Goal: Task Accomplishment & Management: Manage account settings

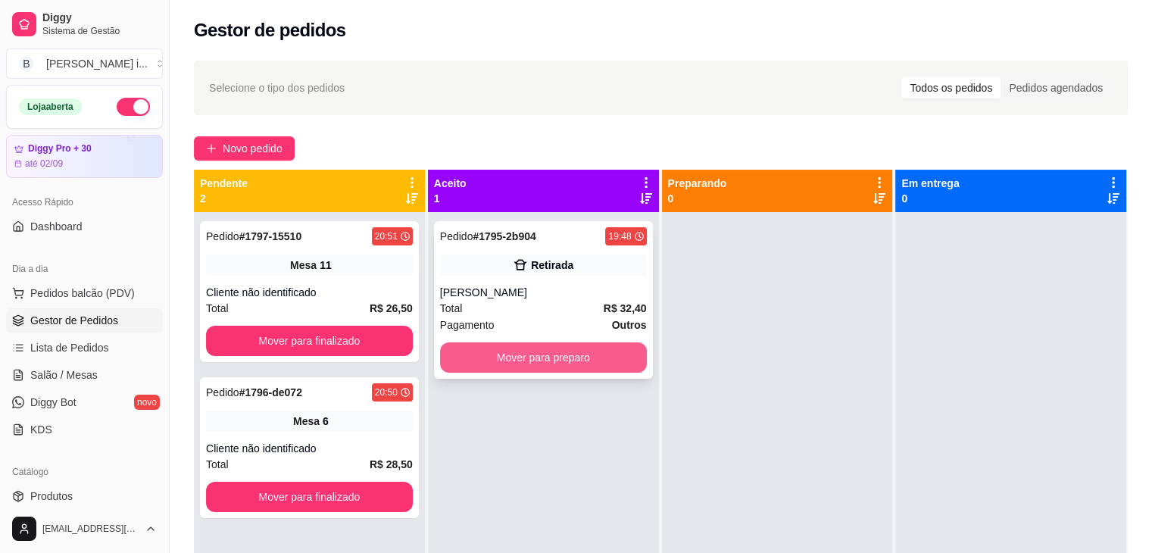
click at [603, 367] on button "Mover para preparo" at bounding box center [543, 357] width 207 height 30
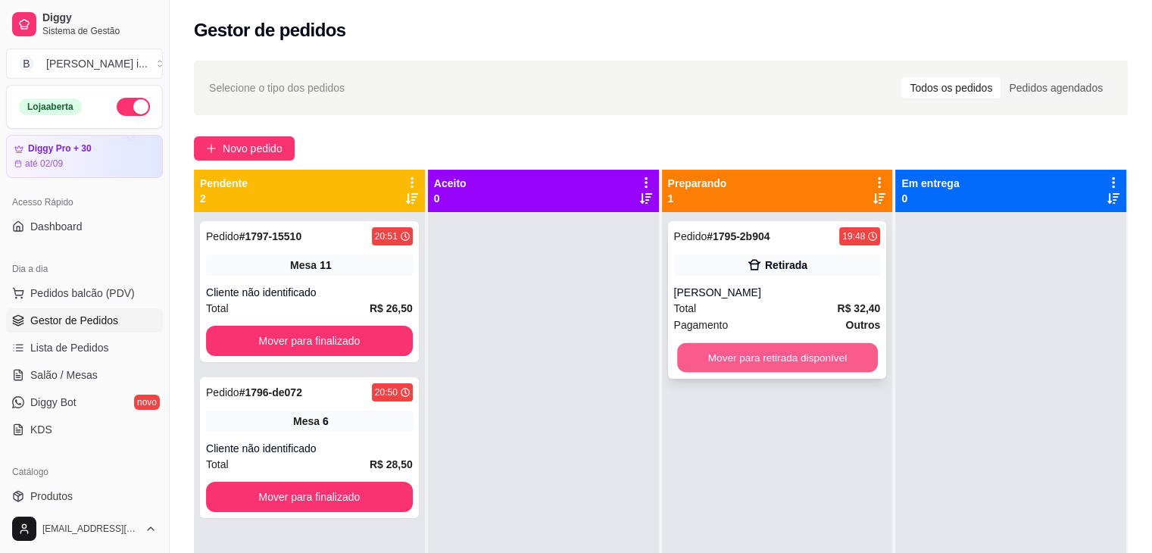
click at [782, 358] on button "Mover para retirada disponível" at bounding box center [777, 358] width 201 height 30
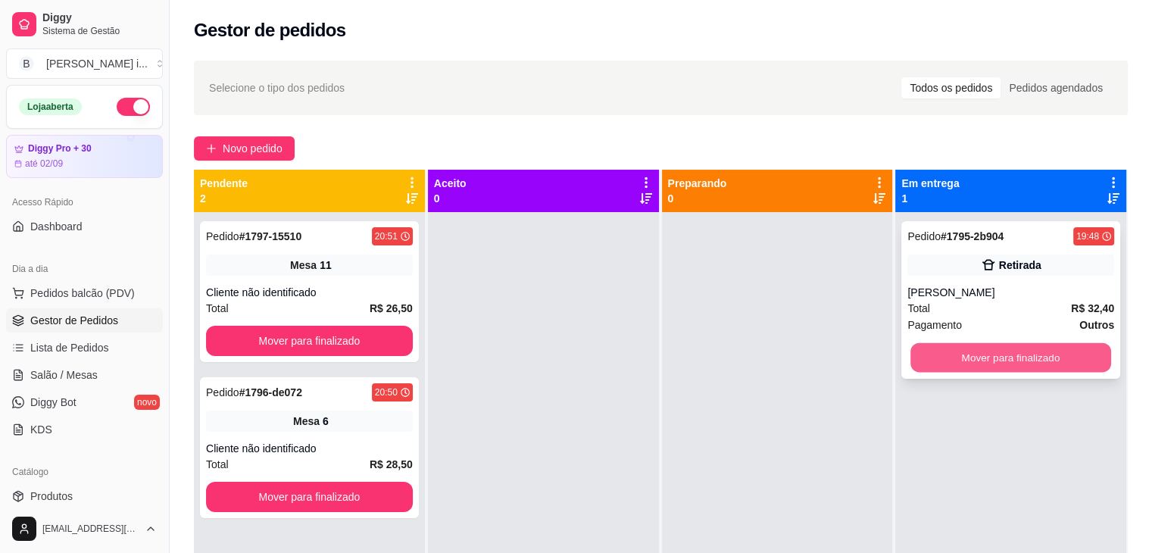
click at [996, 356] on button "Mover para finalizado" at bounding box center [1011, 358] width 201 height 30
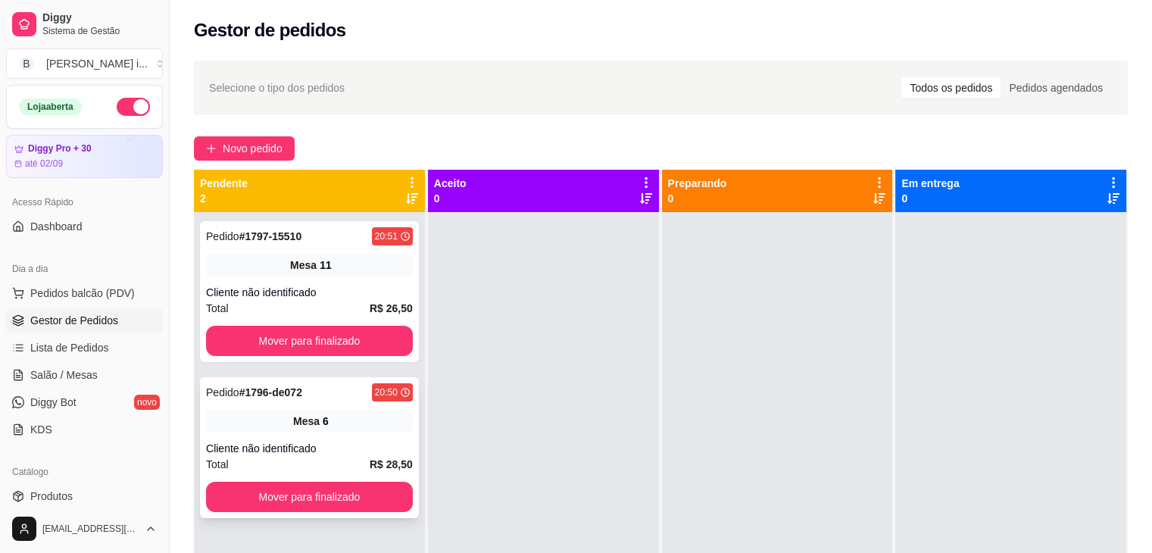
click at [402, 446] on div "Cliente não identificado" at bounding box center [309, 448] width 207 height 15
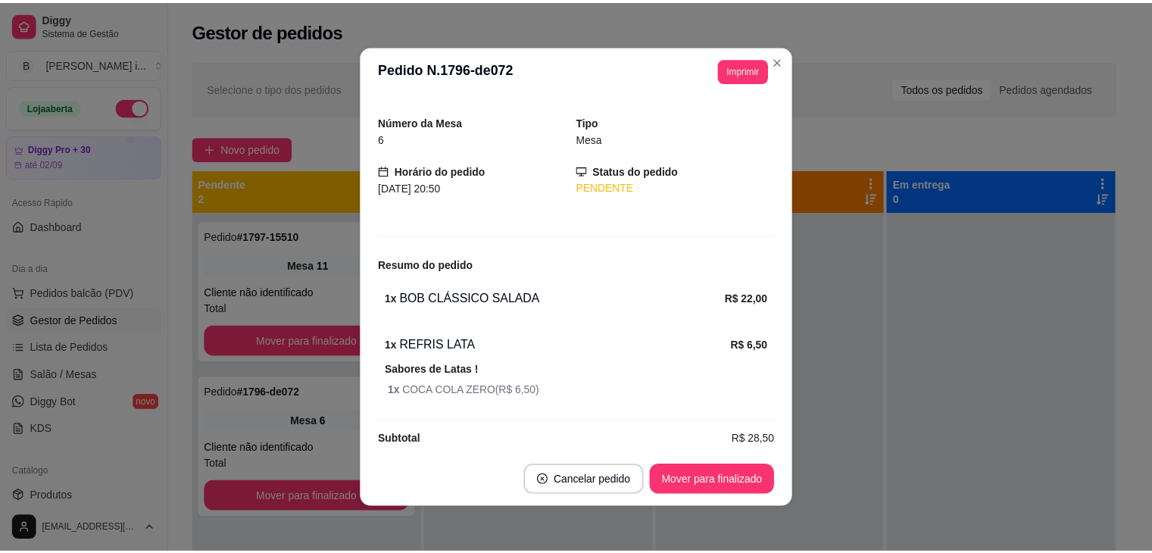
scroll to position [52, 0]
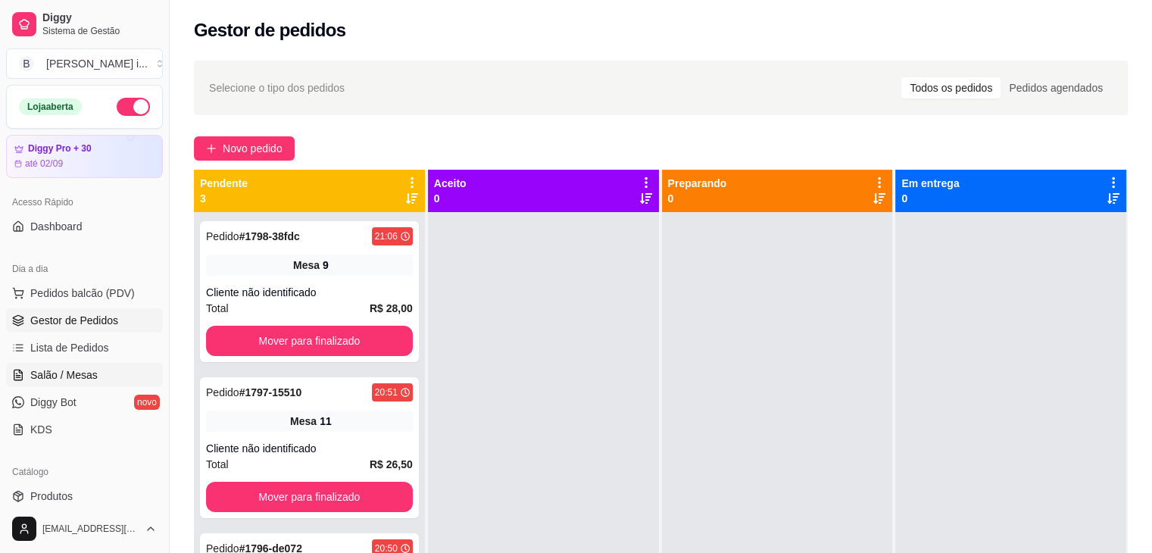
click at [48, 381] on span "Salão / Mesas" at bounding box center [63, 374] width 67 height 15
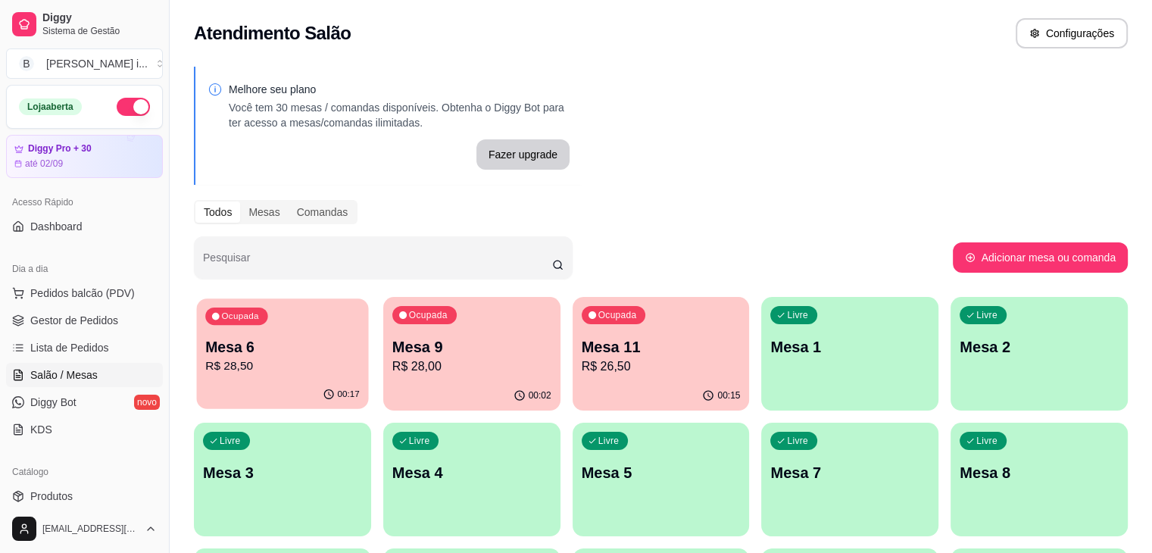
click at [283, 359] on p "R$ 28,50" at bounding box center [282, 366] width 155 height 17
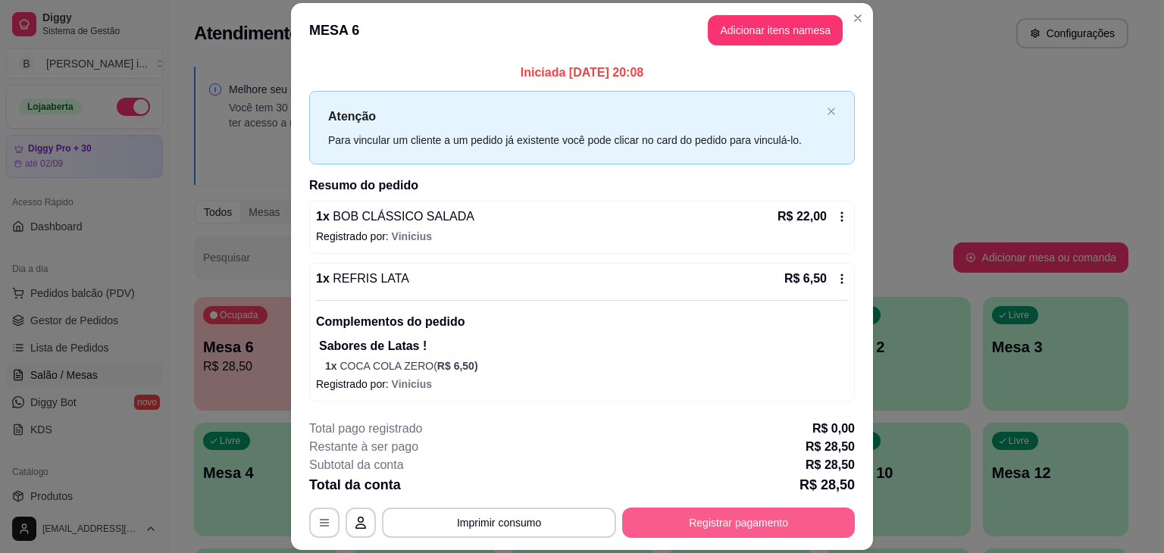
click at [702, 517] on button "Registrar pagamento" at bounding box center [738, 523] width 233 height 30
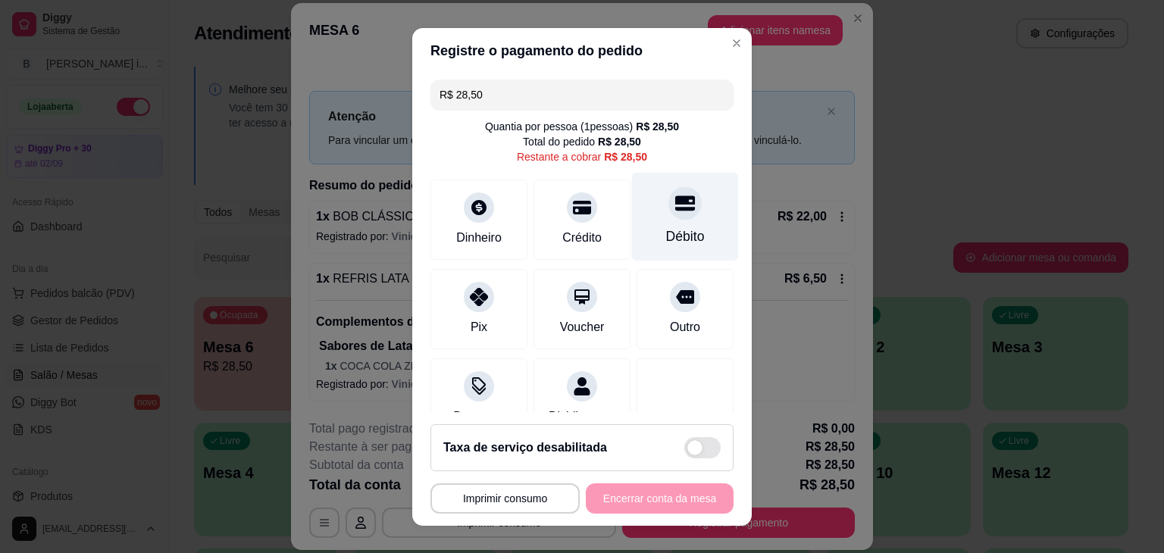
click at [666, 235] on div "Débito" at bounding box center [685, 237] width 39 height 20
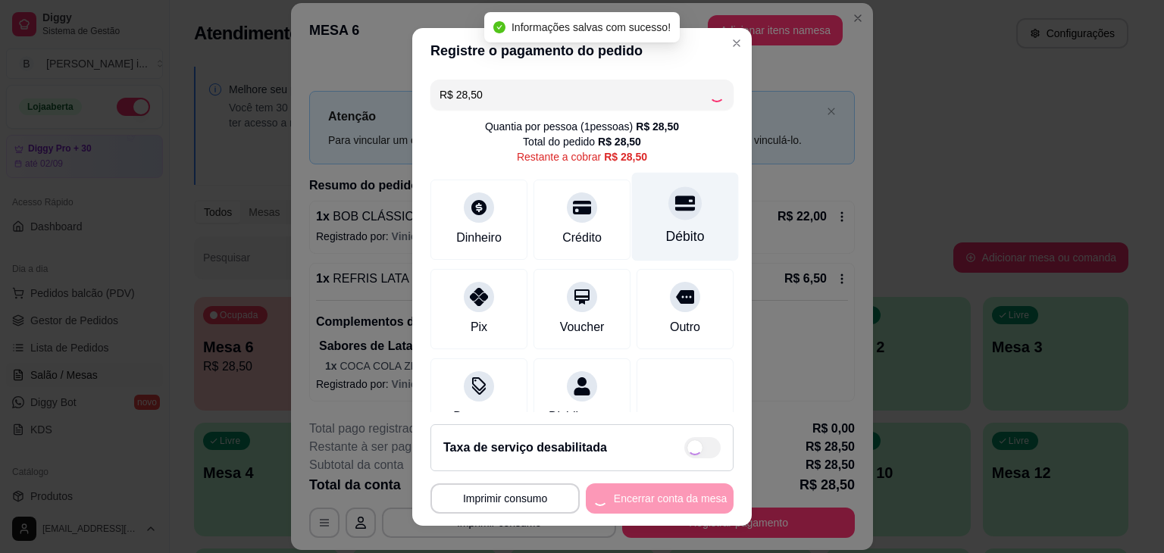
type input "R$ 0,00"
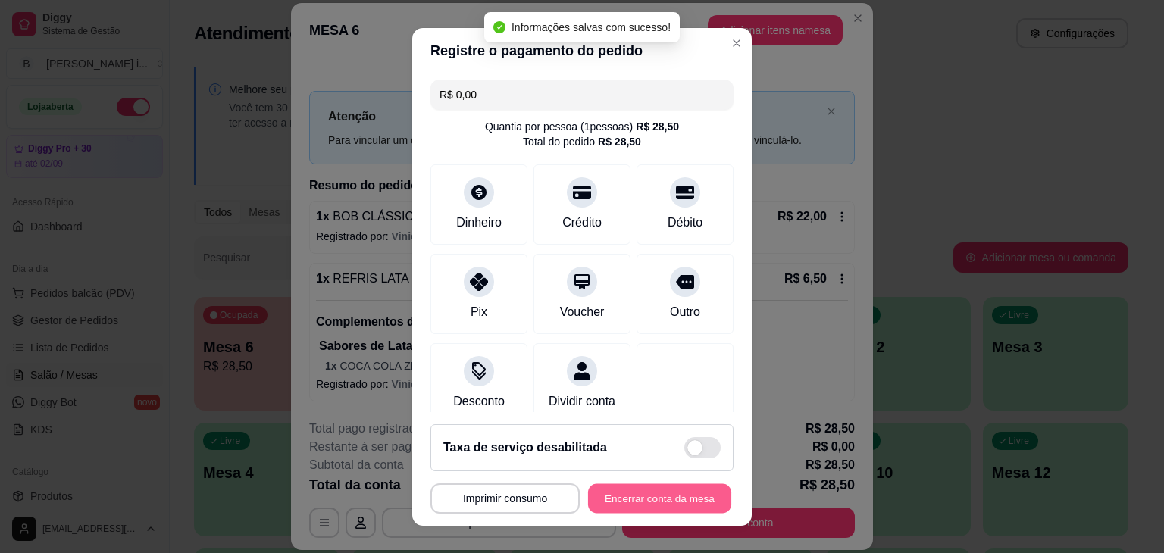
click at [674, 492] on button "Encerrar conta da mesa" at bounding box center [659, 498] width 143 height 30
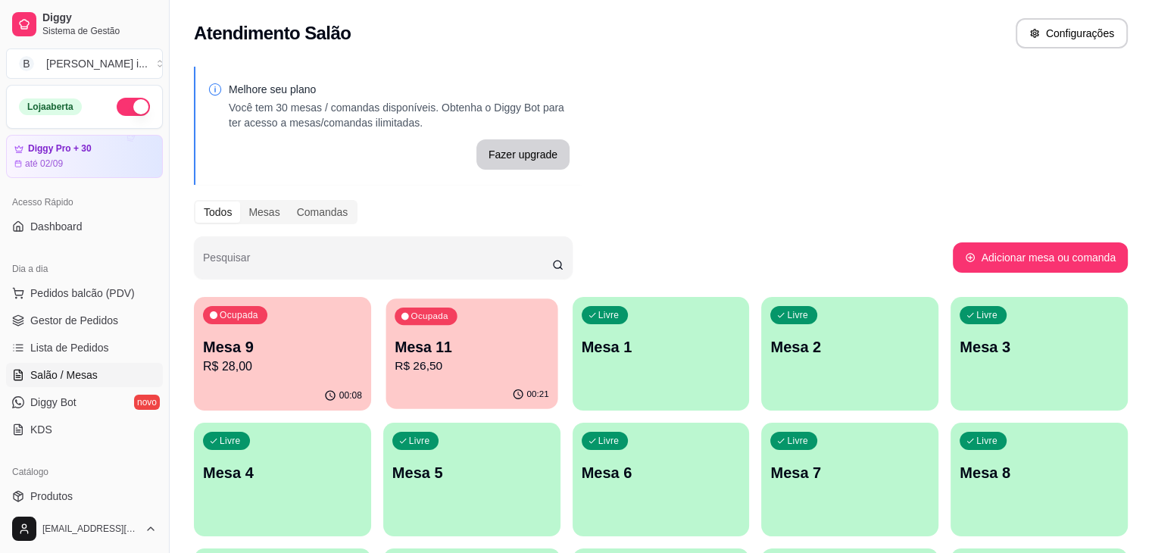
click at [386, 377] on div "Ocupada Mesa 11 R$ 26,50" at bounding box center [472, 340] width 172 height 82
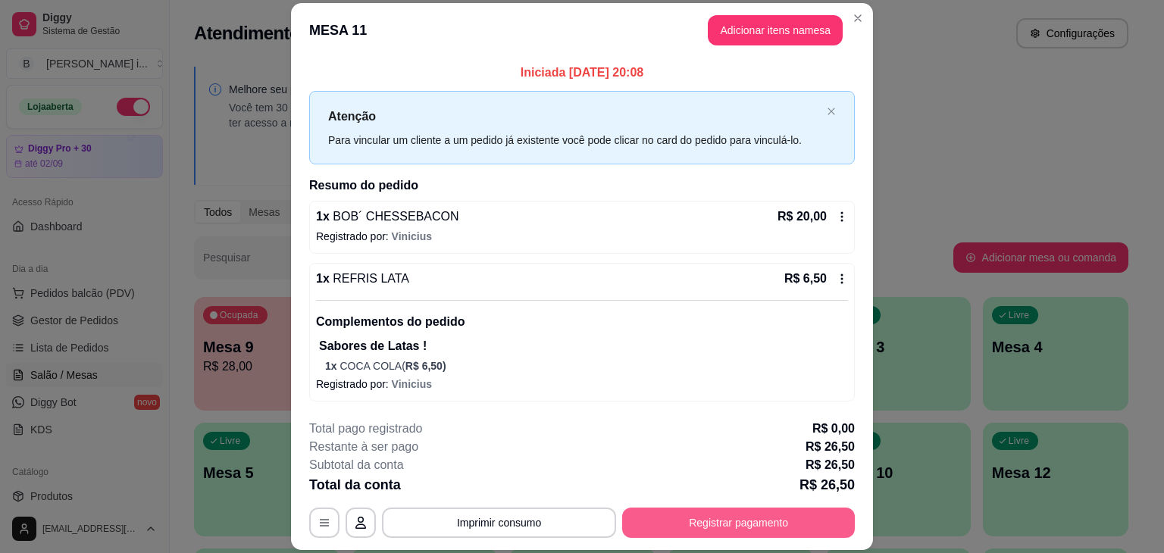
click at [664, 528] on button "Registrar pagamento" at bounding box center [738, 523] width 233 height 30
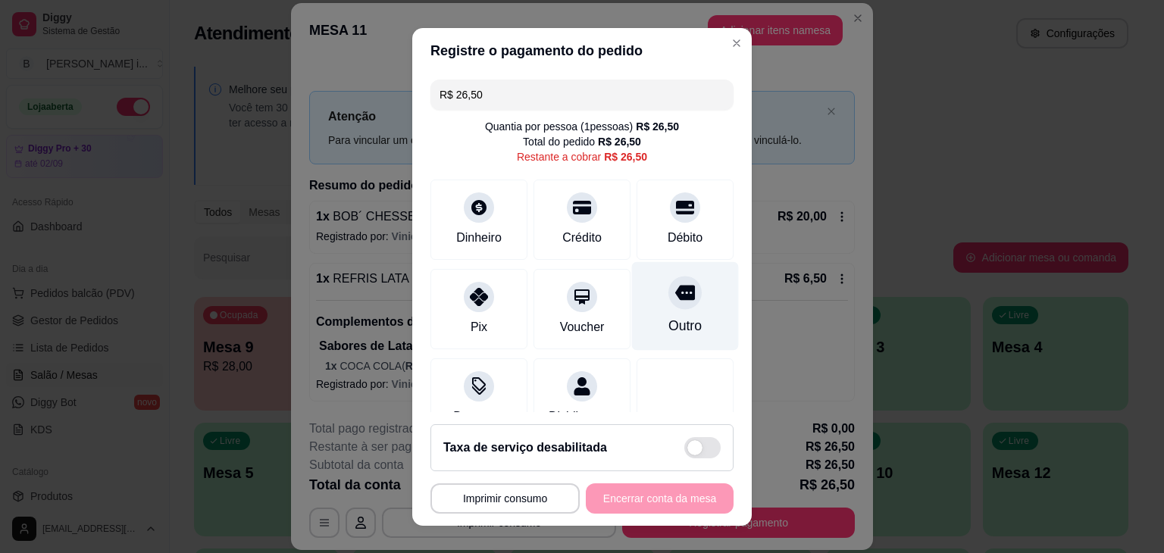
click at [668, 332] on div "Outro" at bounding box center [684, 326] width 33 height 20
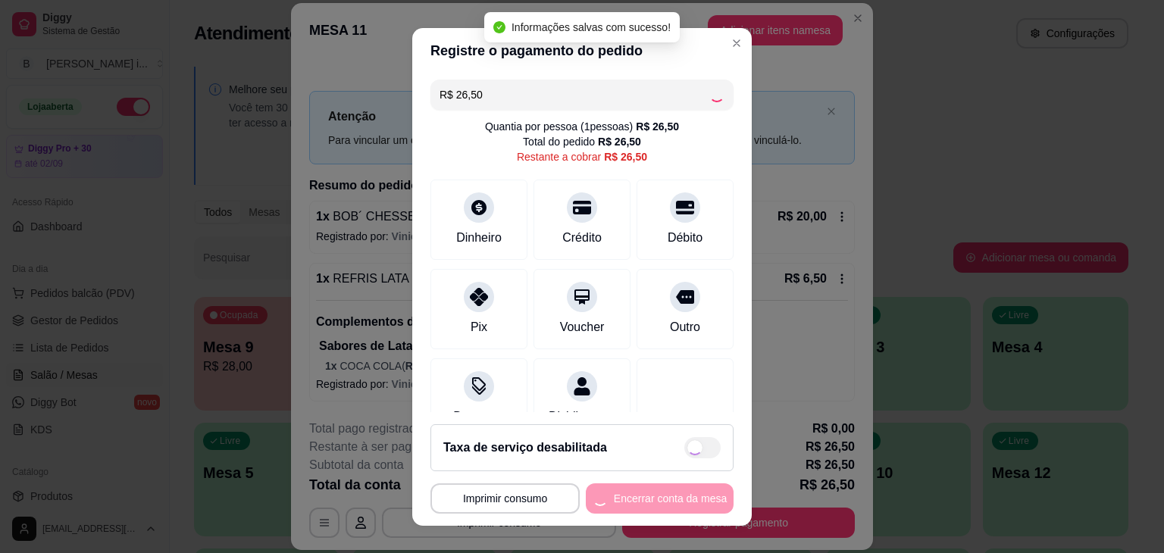
type input "R$ 0,00"
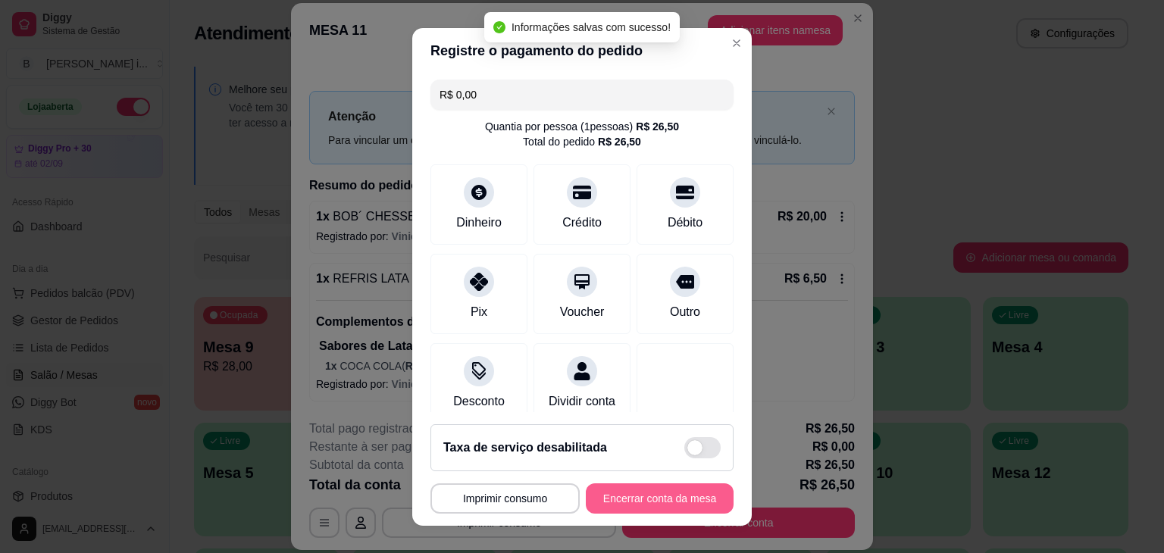
click at [658, 492] on button "Encerrar conta da mesa" at bounding box center [660, 498] width 148 height 30
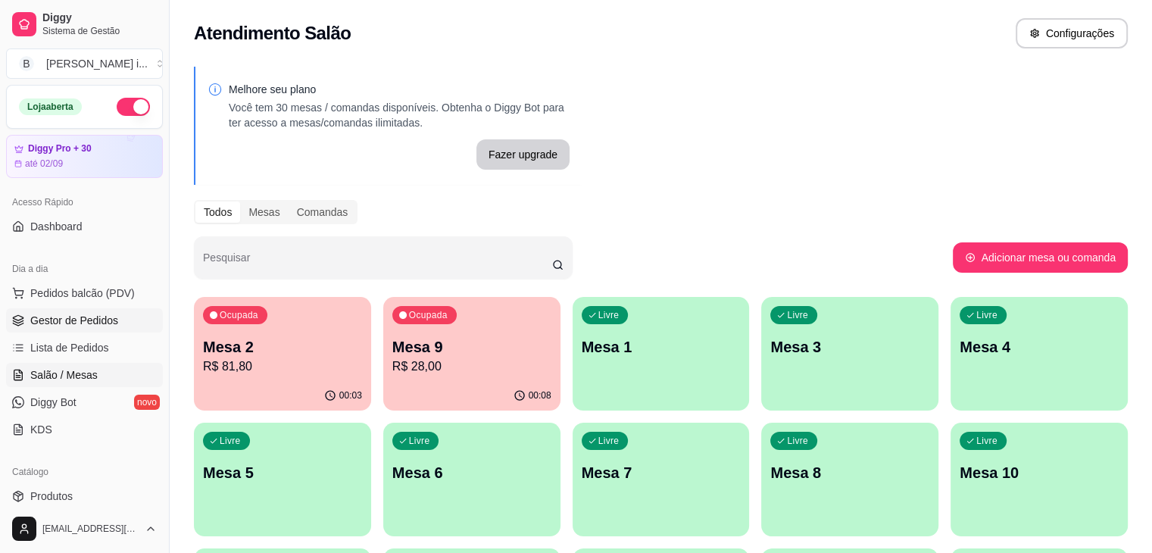
click at [82, 322] on span "Gestor de Pedidos" at bounding box center [74, 320] width 88 height 15
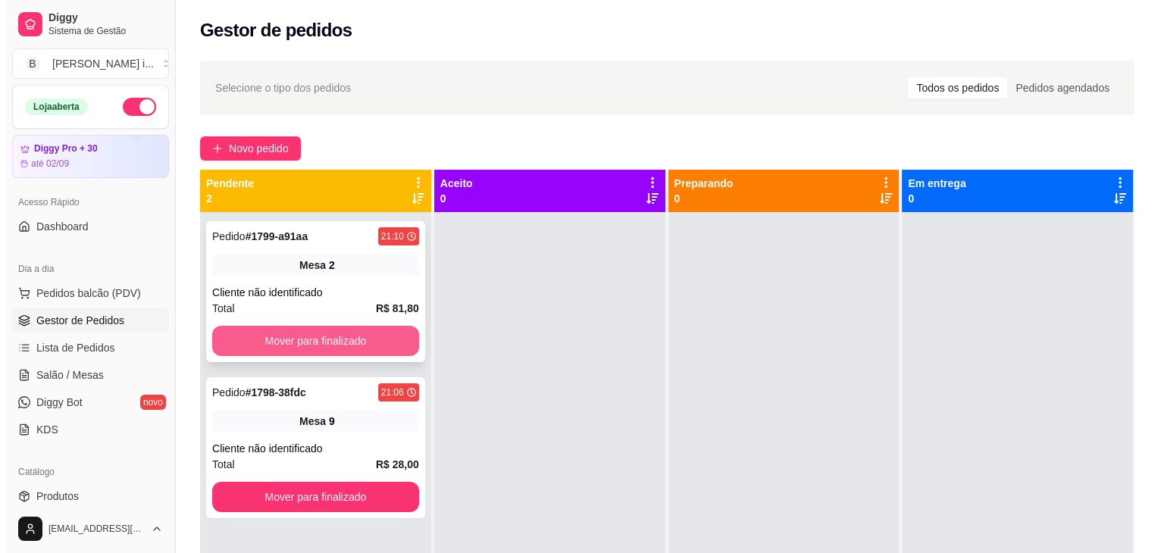
scroll to position [42, 0]
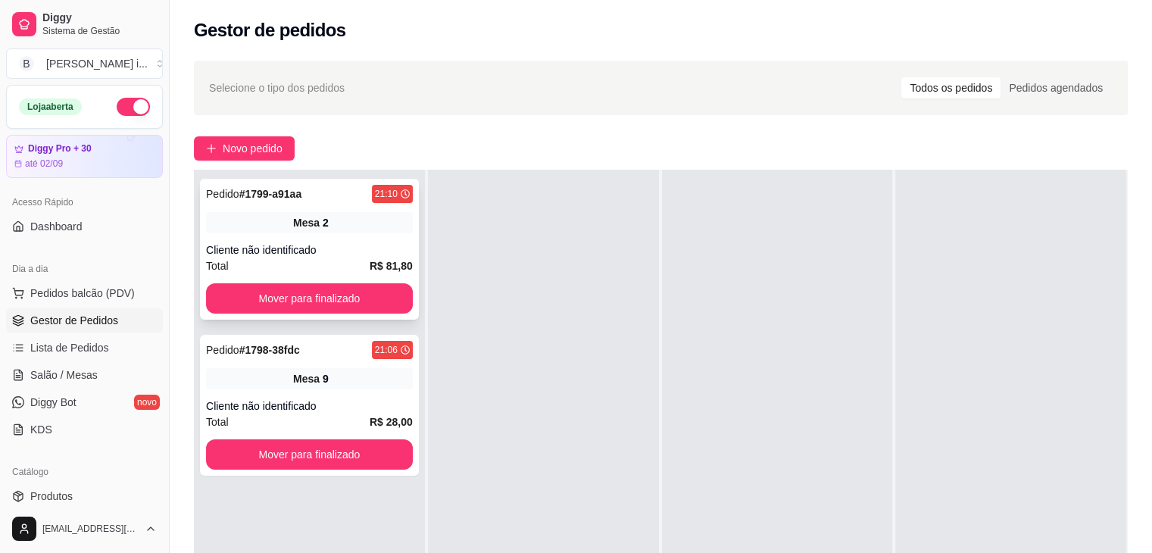
click at [357, 245] on div "Cliente não identificado" at bounding box center [309, 249] width 207 height 15
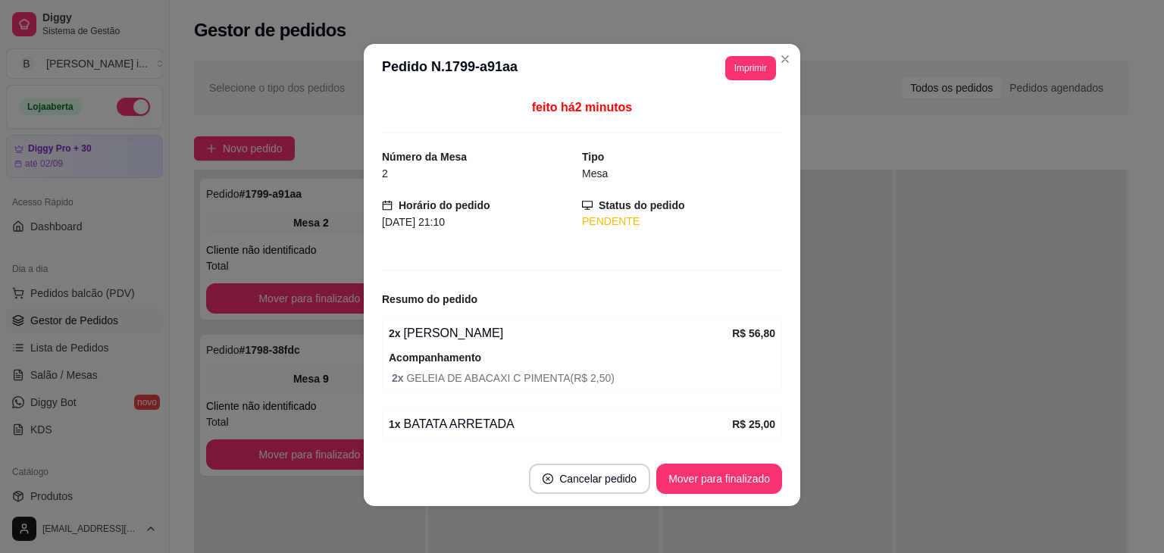
scroll to position [3, 0]
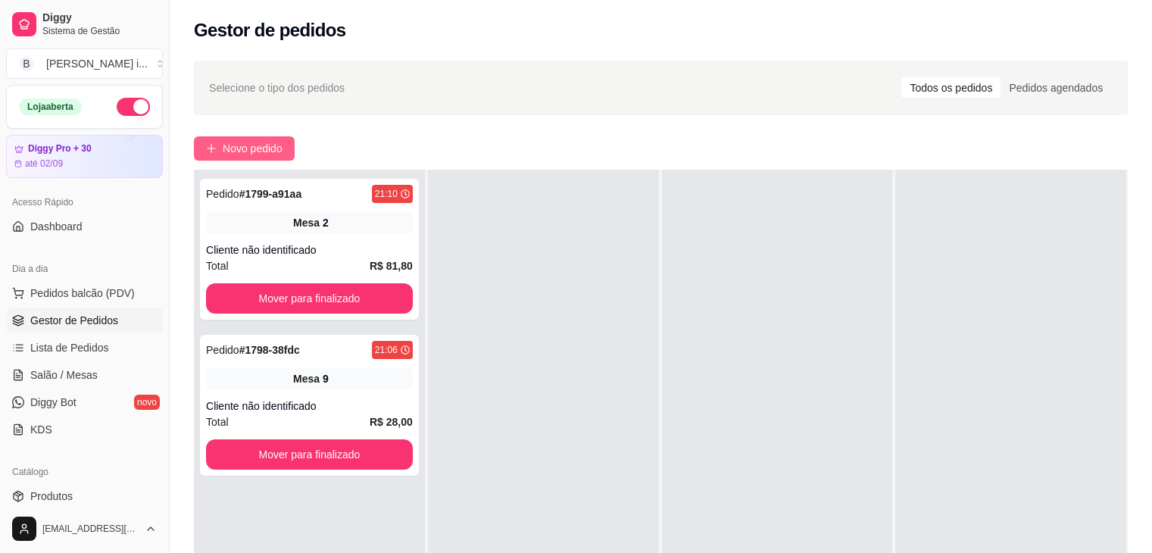
click at [230, 151] on span "Novo pedido" at bounding box center [253, 148] width 60 height 17
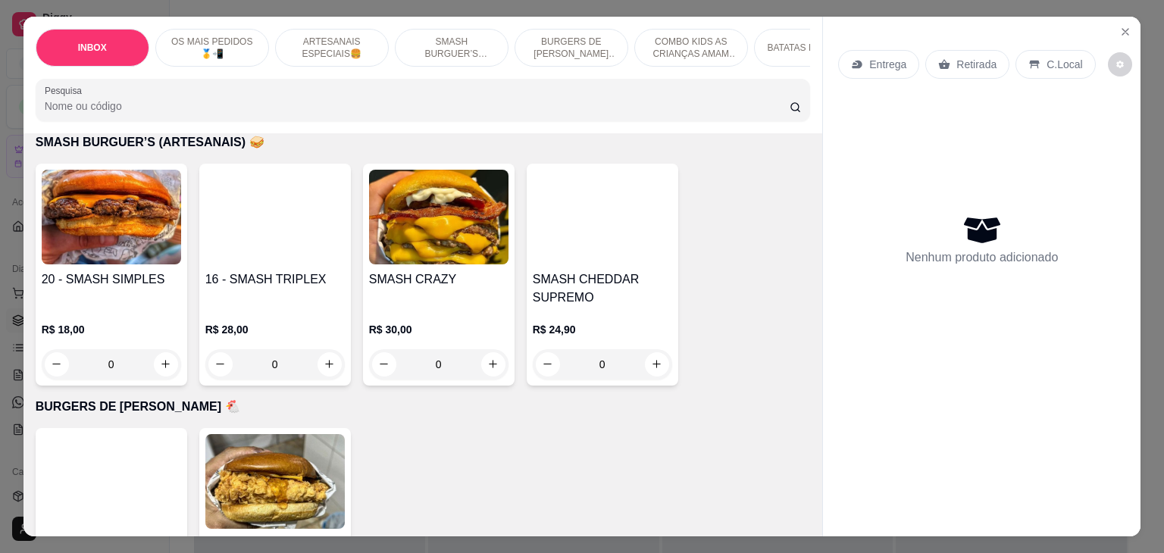
scroll to position [1591, 0]
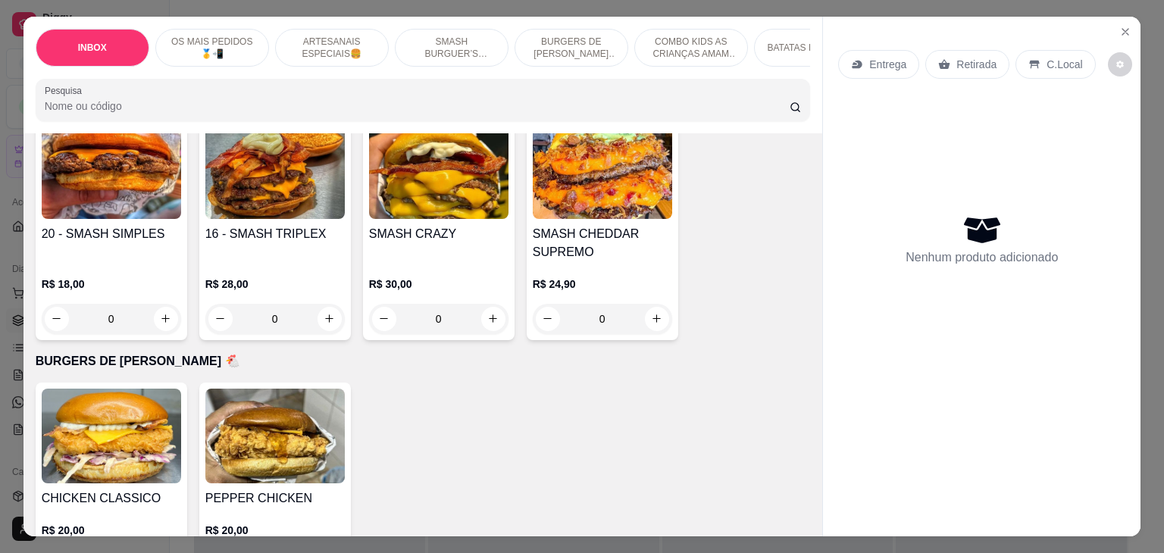
click at [136, 225] on div "20 - SMASH SIMPLES" at bounding box center [111, 243] width 139 height 36
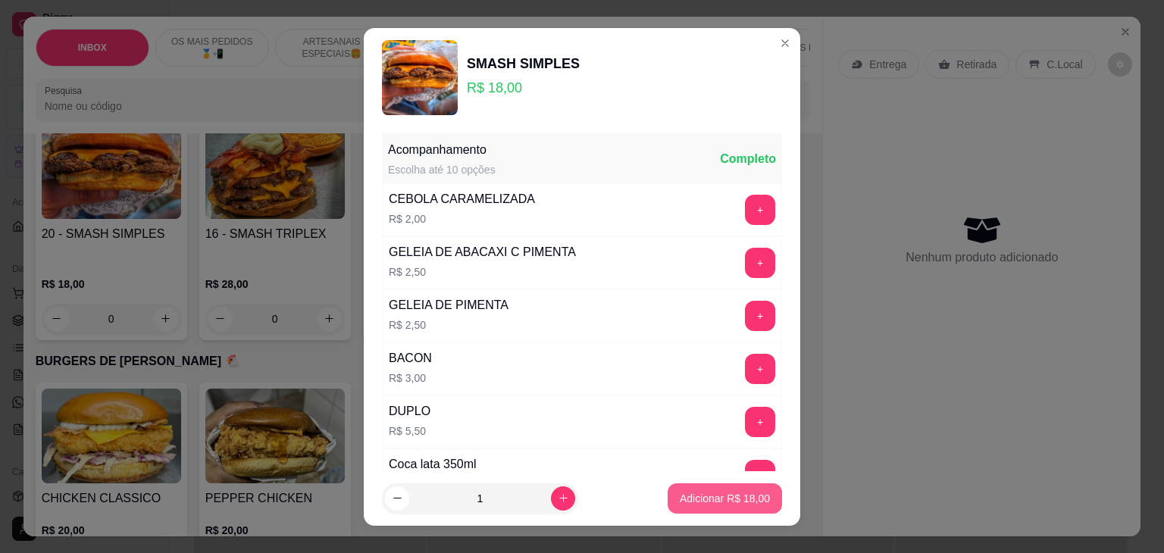
click at [708, 492] on p "Adicionar R$ 18,00" at bounding box center [725, 498] width 90 height 15
type input "1"
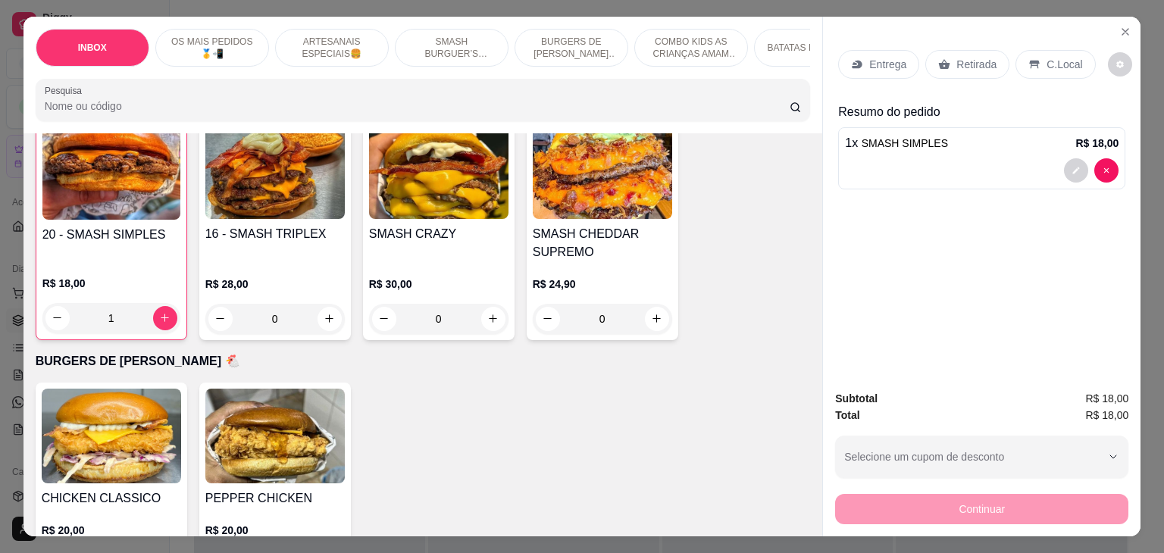
click at [956, 58] on p "Retirada" at bounding box center [976, 64] width 40 height 15
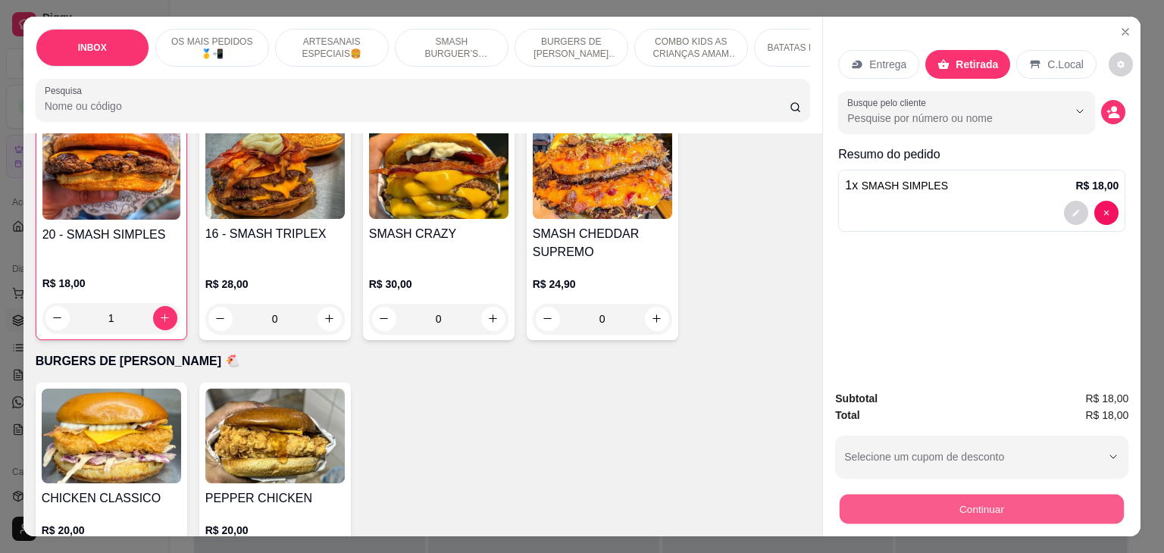
click at [973, 517] on button "Continuar" at bounding box center [981, 510] width 284 height 30
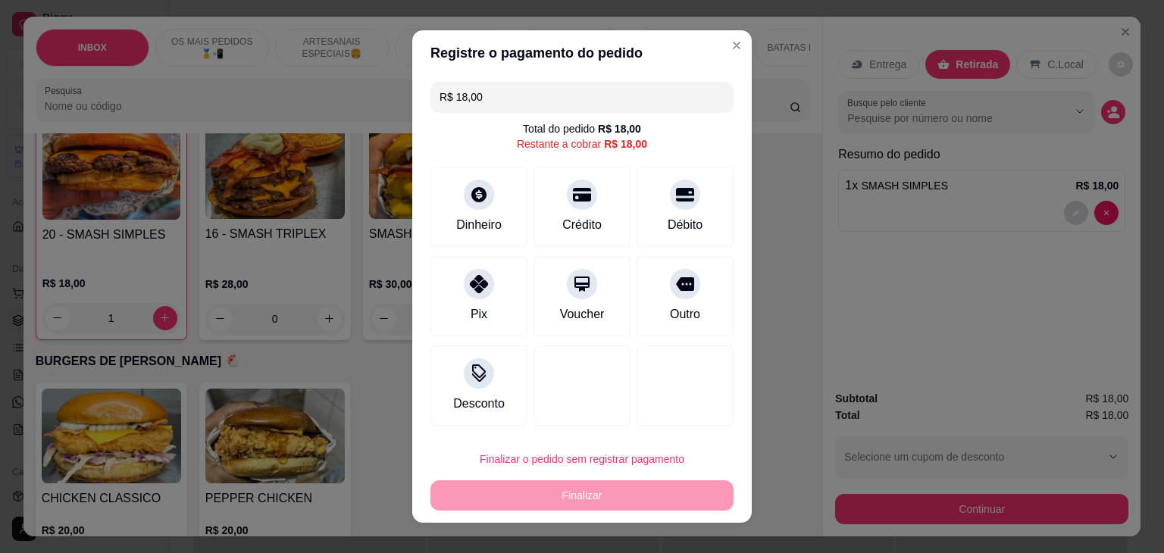
click at [733, 207] on div "R$ 18,00 Total do pedido R$ 18,00 Restante a cobrar R$ 18,00 Dinheiro Crédito D…" at bounding box center [581, 254] width 339 height 356
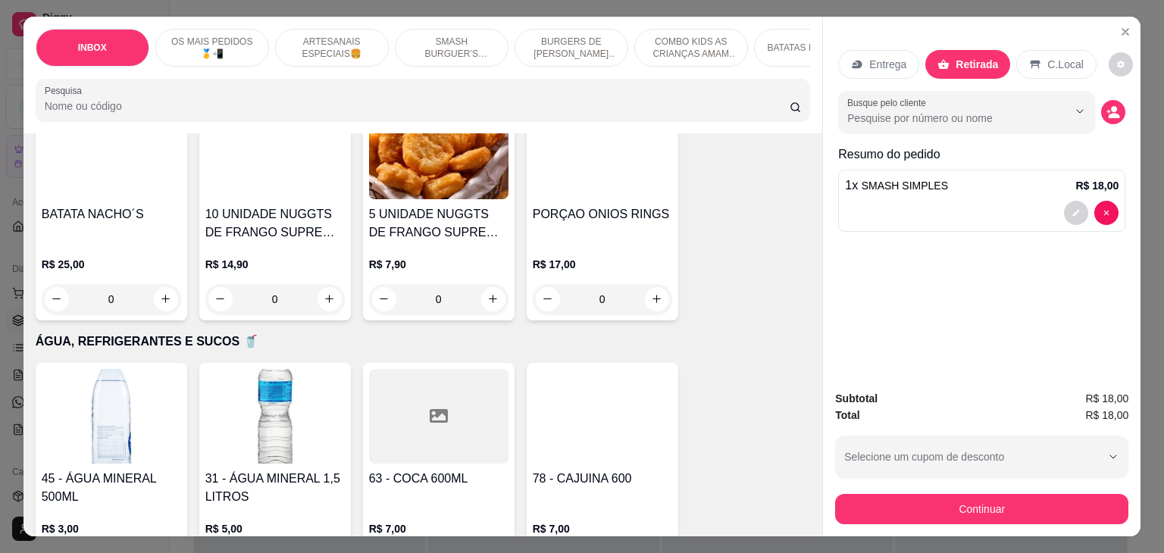
scroll to position [2856, 0]
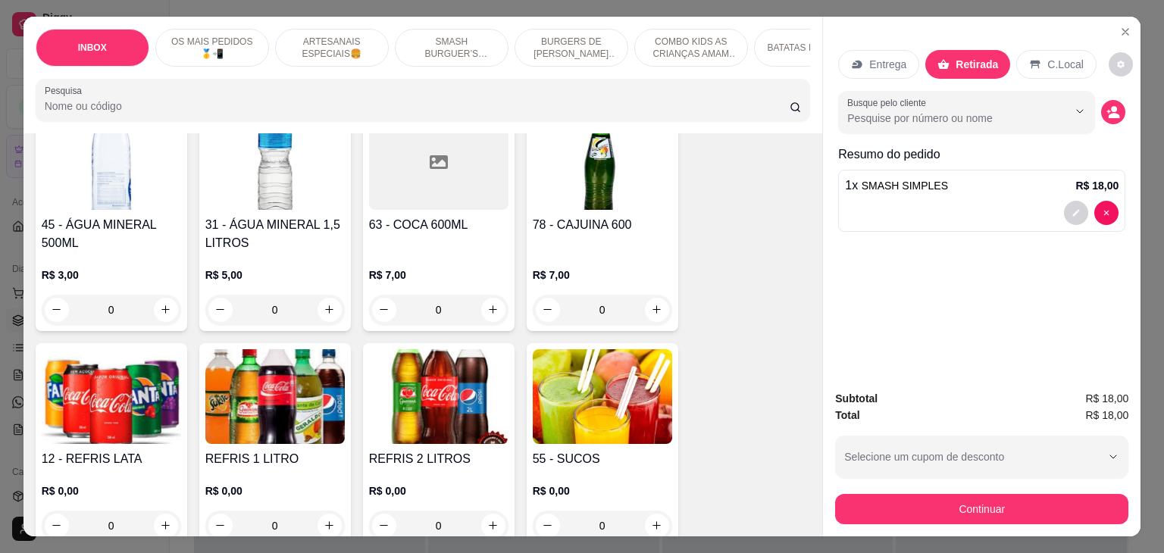
click at [137, 383] on img at bounding box center [111, 396] width 139 height 95
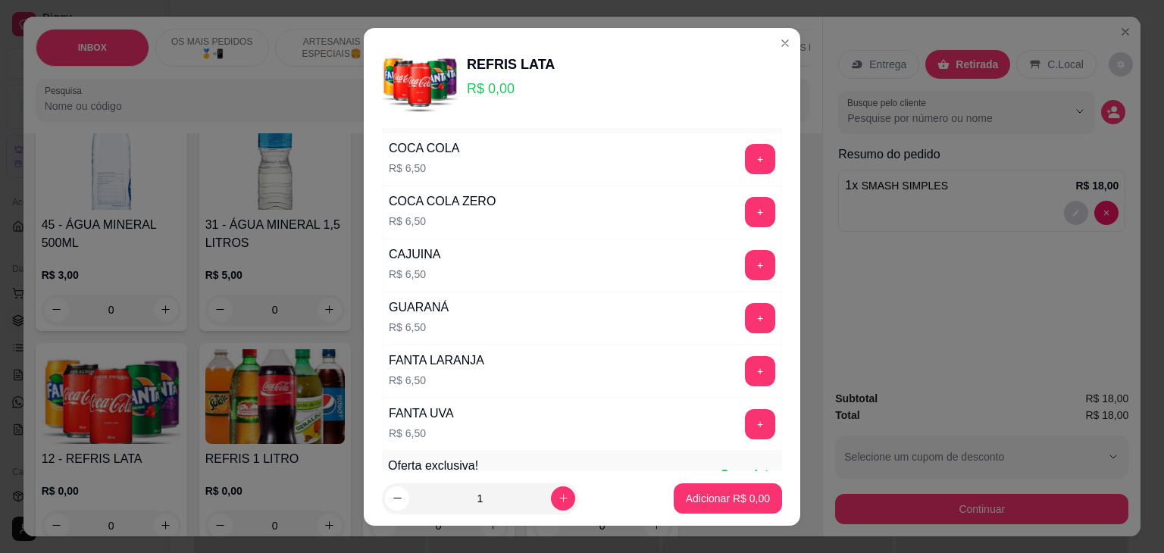
scroll to position [76, 0]
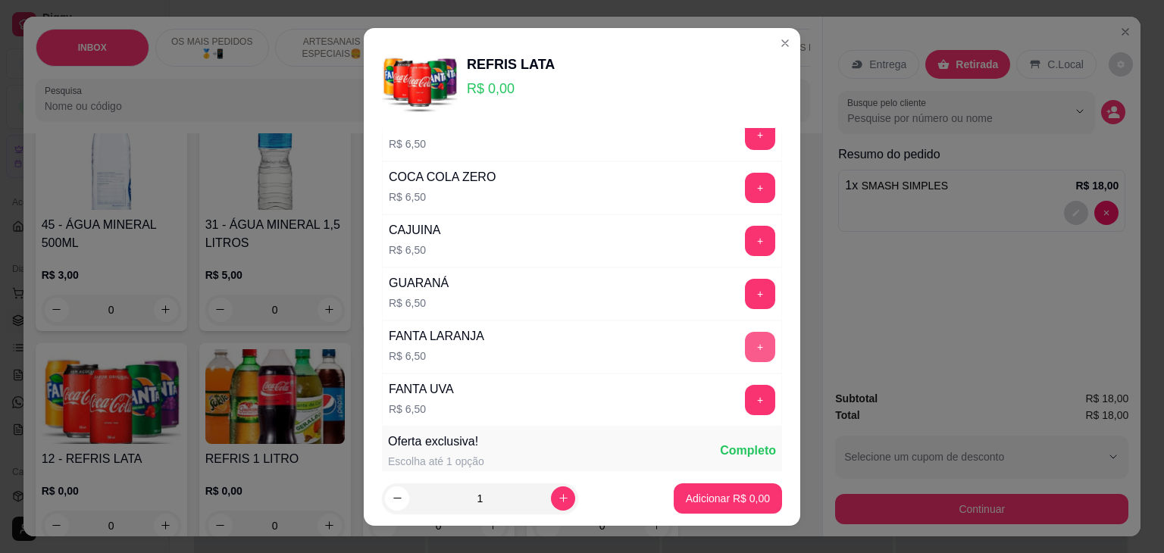
click at [745, 343] on button "+" at bounding box center [760, 347] width 30 height 30
click at [733, 480] on footer "1 Adicionar R$ 6,50" at bounding box center [582, 498] width 436 height 55
click at [739, 495] on p "Adicionar R$ 6,50" at bounding box center [728, 498] width 84 height 15
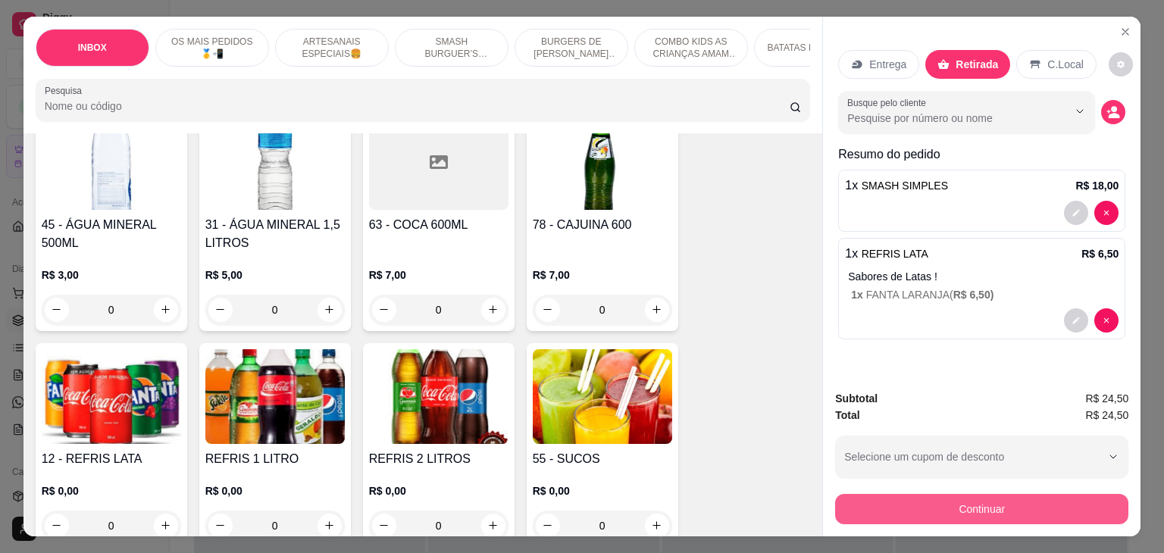
click at [867, 502] on button "Continuar" at bounding box center [981, 509] width 293 height 30
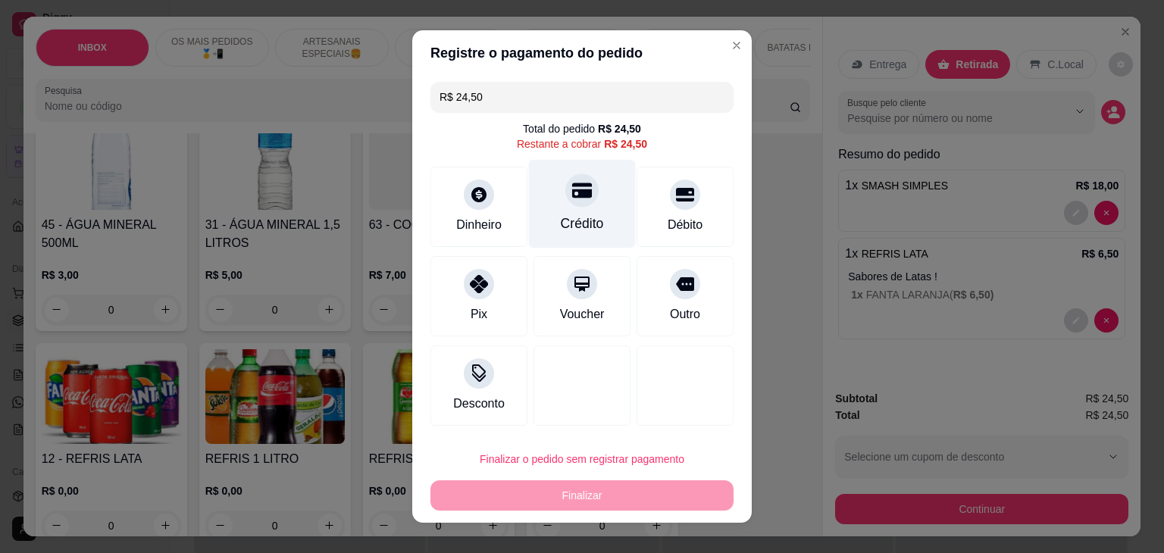
click at [567, 207] on div "Crédito" at bounding box center [582, 204] width 107 height 89
type input "R$ 0,00"
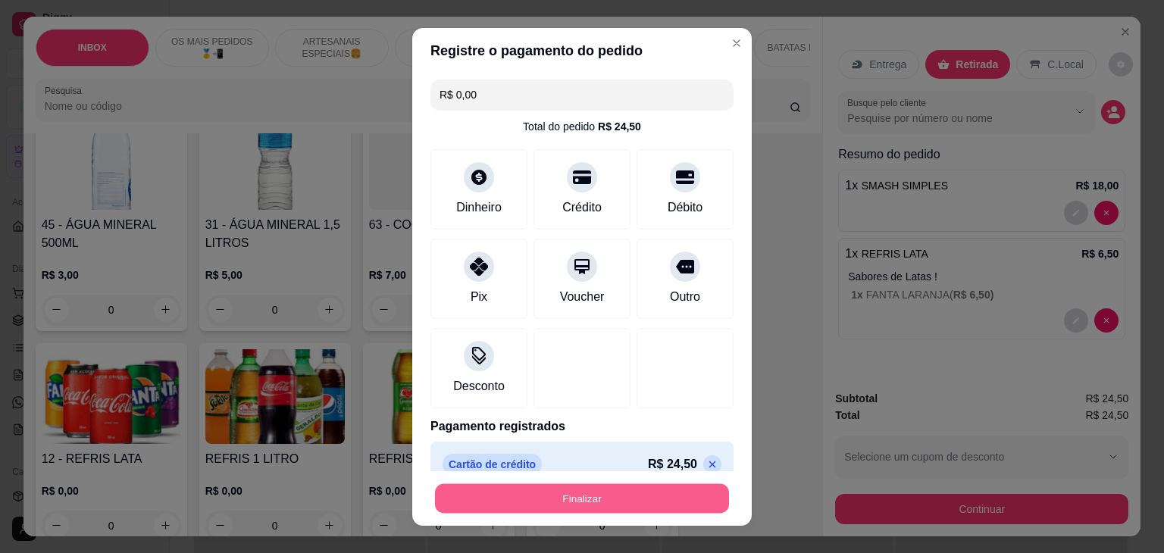
click at [674, 507] on button "Finalizar" at bounding box center [582, 498] width 294 height 30
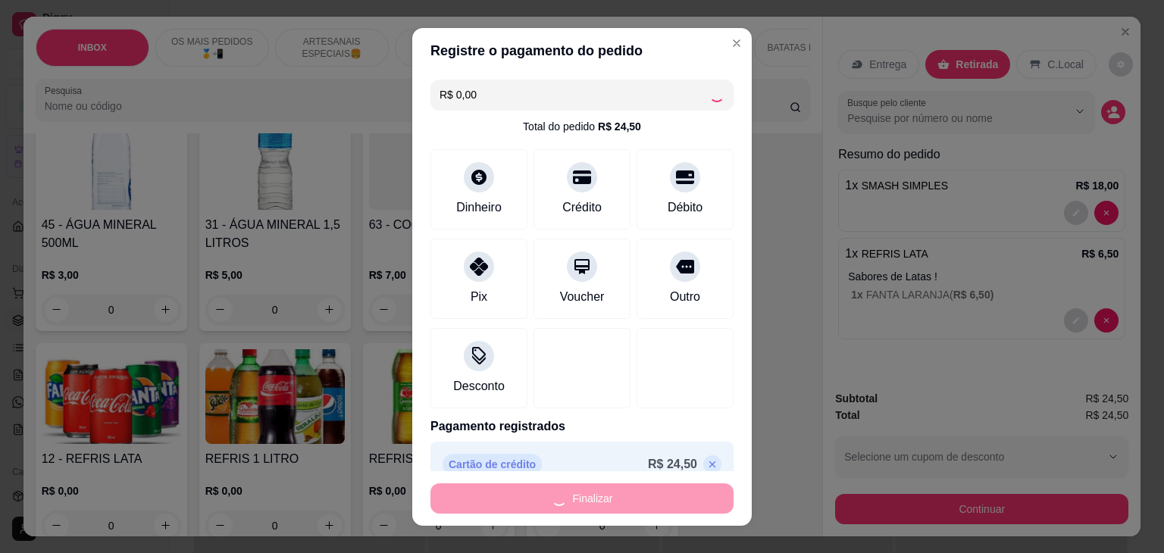
type input "0"
type input "-R$ 24,50"
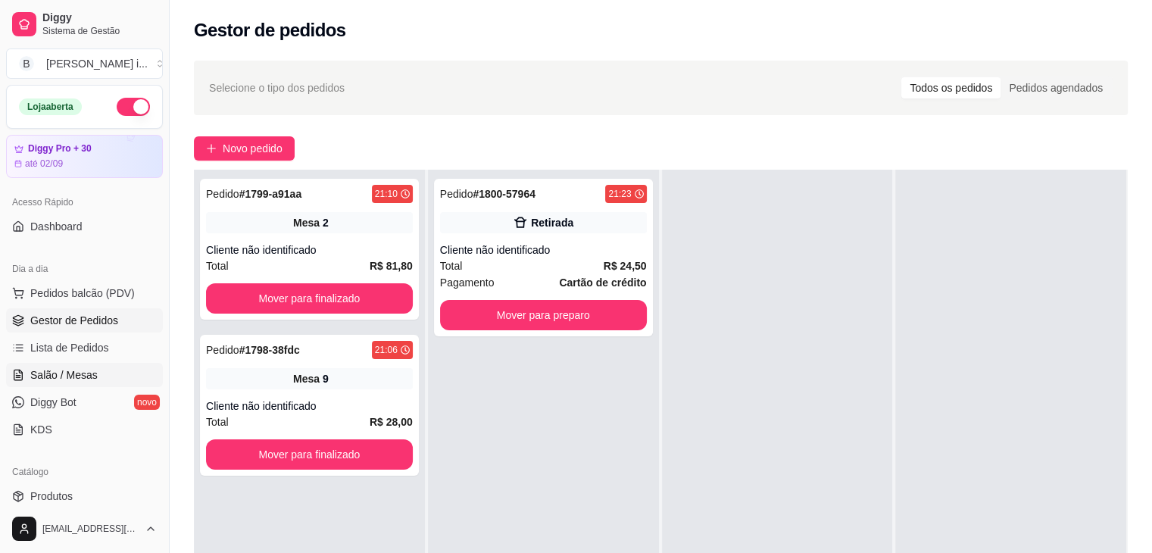
click at [77, 379] on span "Salão / Mesas" at bounding box center [63, 374] width 67 height 15
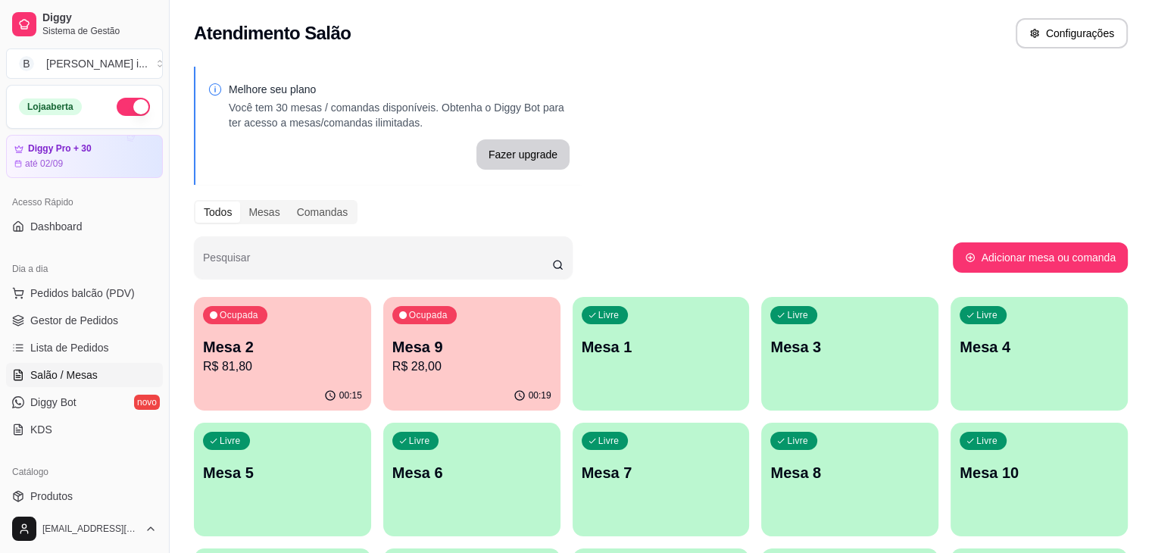
click at [414, 364] on p "R$ 28,00" at bounding box center [471, 367] width 159 height 18
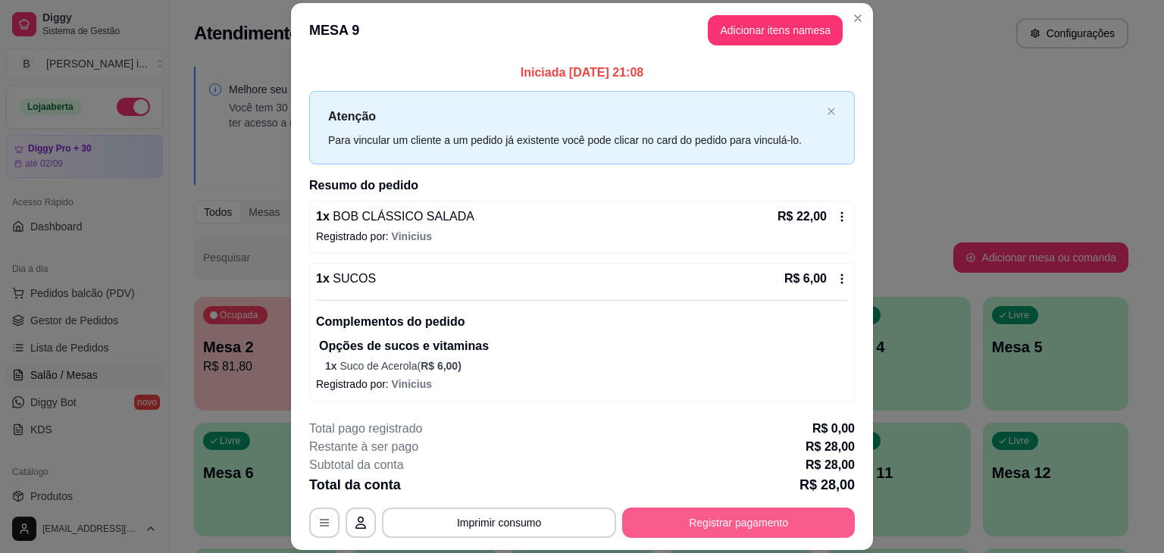
click at [739, 520] on button "Registrar pagamento" at bounding box center [738, 523] width 233 height 30
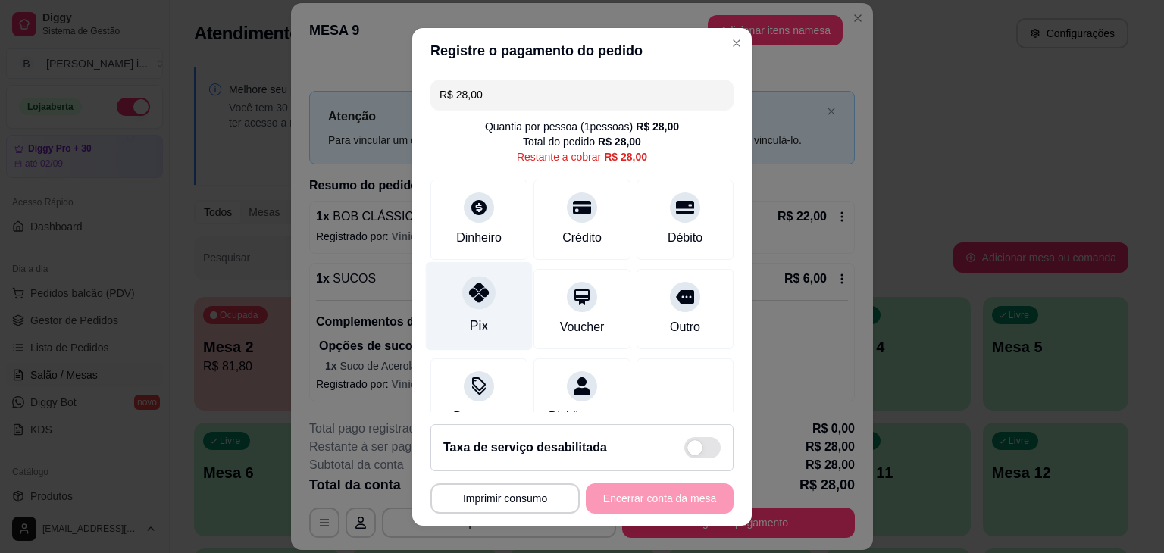
click at [456, 317] on div "Pix" at bounding box center [479, 305] width 107 height 89
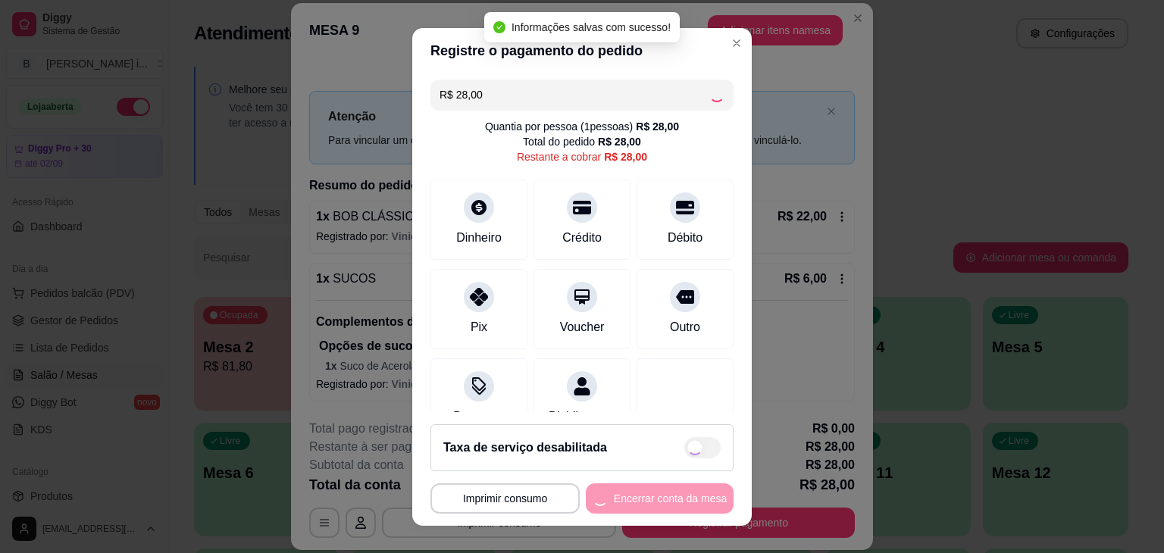
type input "R$ 0,00"
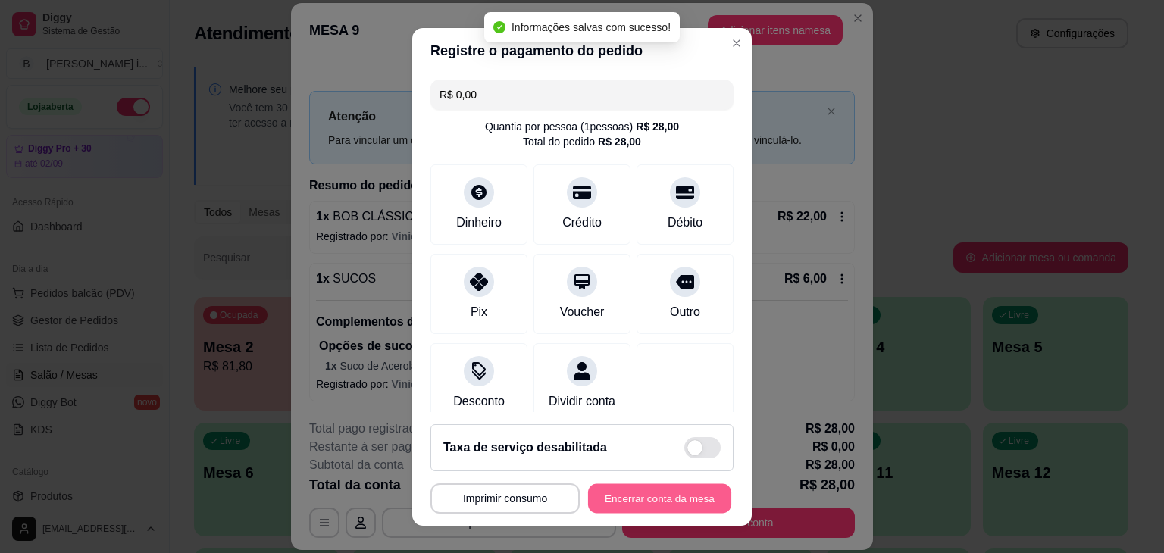
click at [643, 505] on button "Encerrar conta da mesa" at bounding box center [659, 498] width 143 height 30
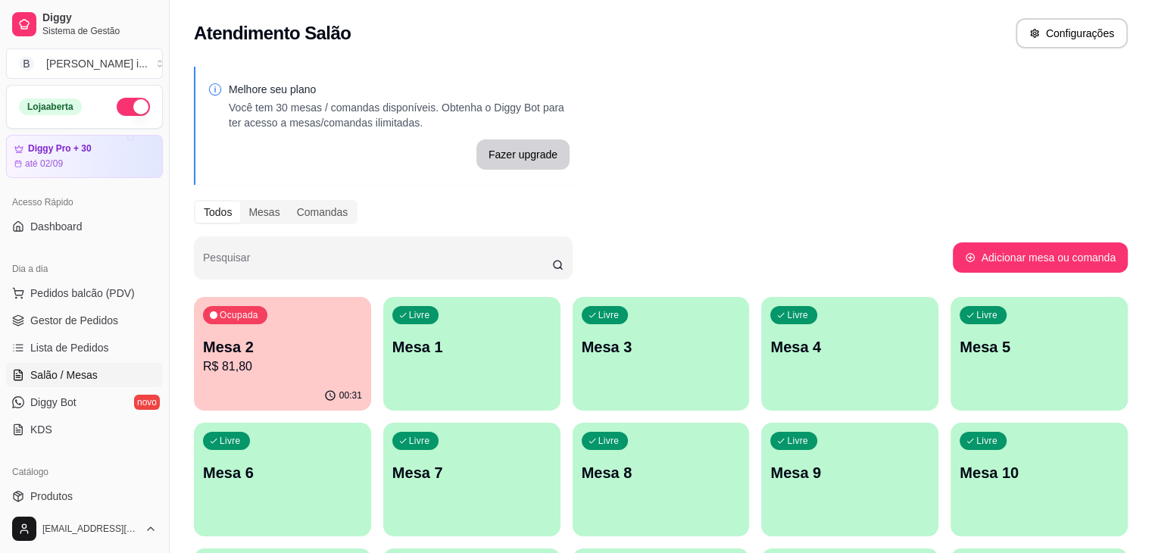
click at [269, 348] on p "Mesa 2" at bounding box center [282, 346] width 159 height 21
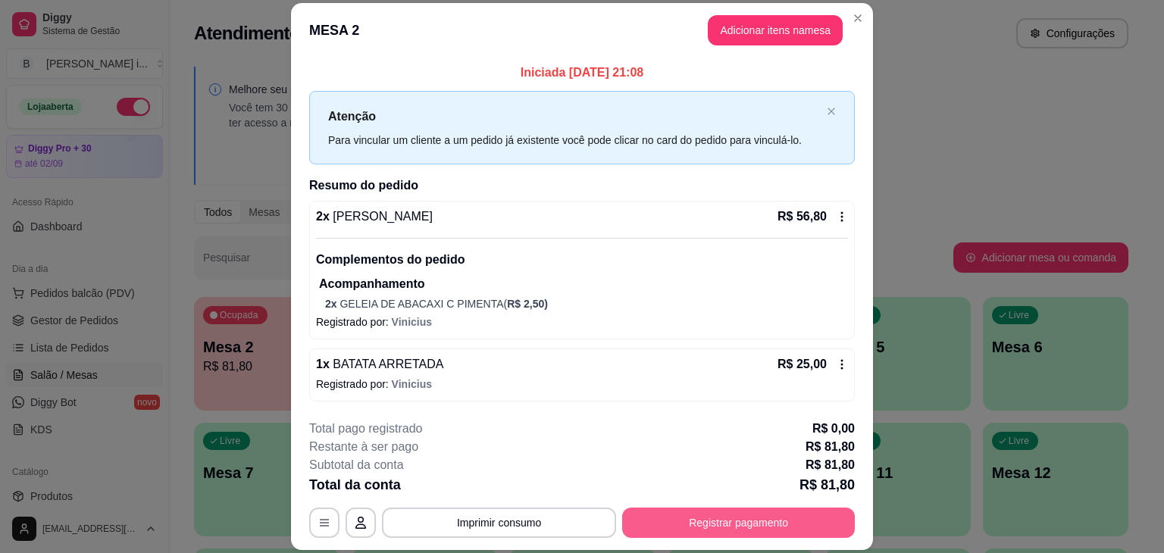
click at [706, 532] on button "Registrar pagamento" at bounding box center [738, 523] width 233 height 30
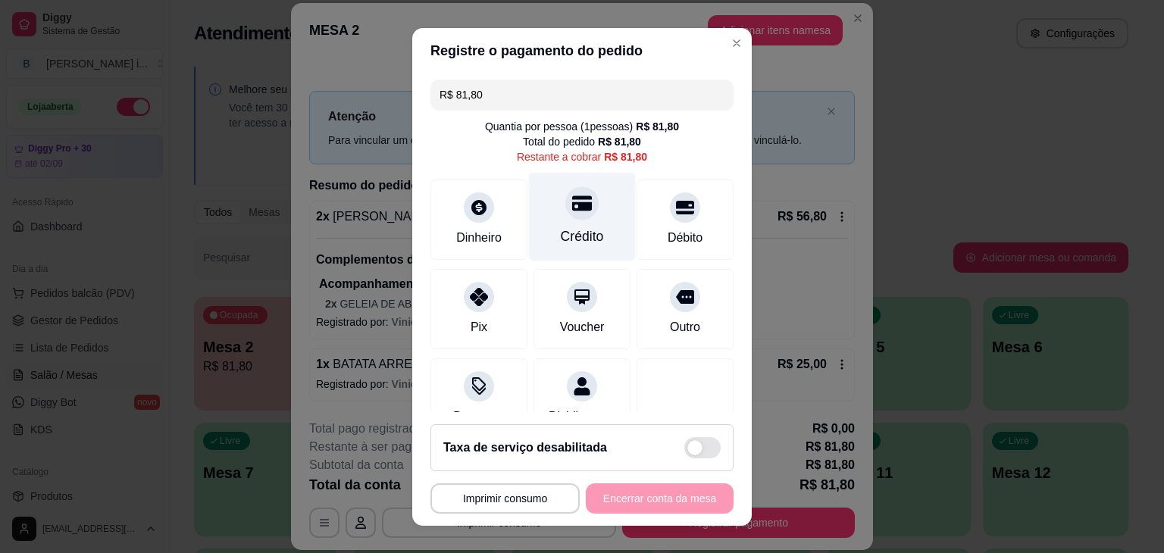
click at [561, 231] on div "Crédito" at bounding box center [582, 237] width 43 height 20
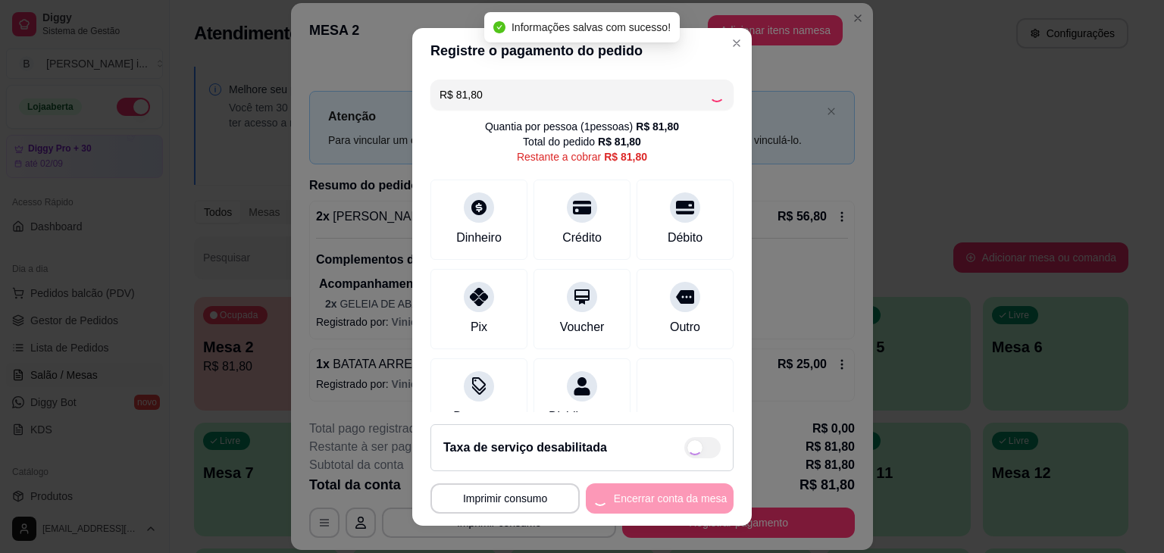
type input "R$ 0,00"
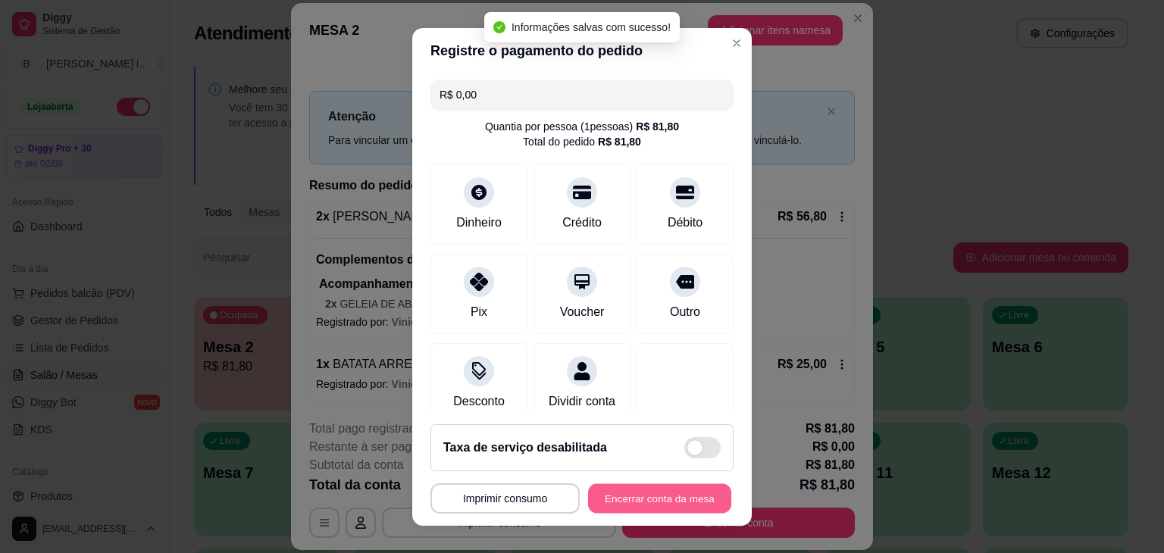
click at [673, 502] on button "Encerrar conta da mesa" at bounding box center [659, 498] width 143 height 30
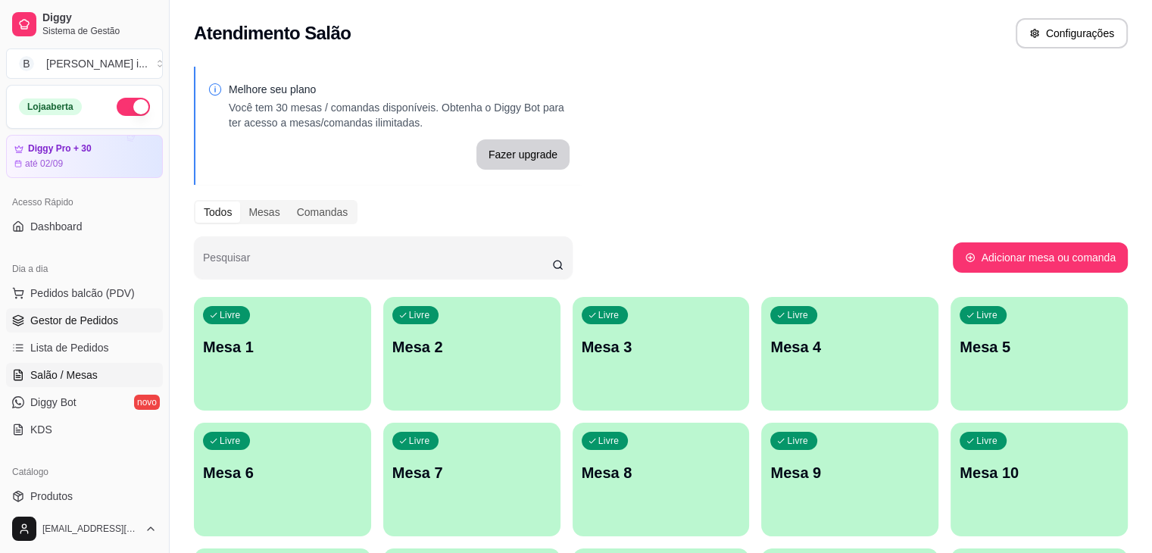
click at [84, 311] on link "Gestor de Pedidos" at bounding box center [84, 320] width 157 height 24
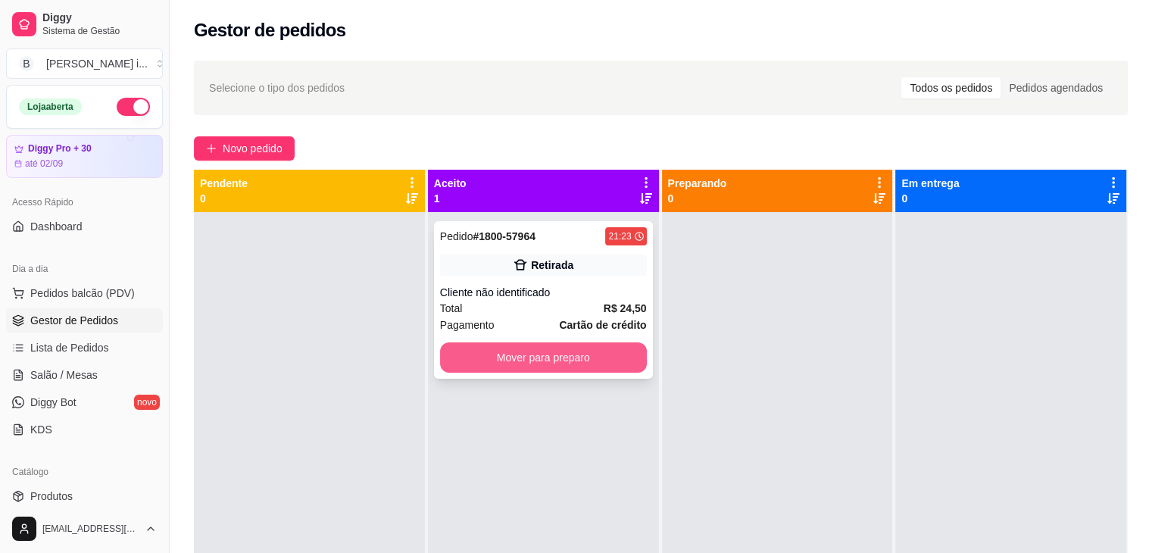
click at [579, 355] on button "Mover para preparo" at bounding box center [543, 357] width 207 height 30
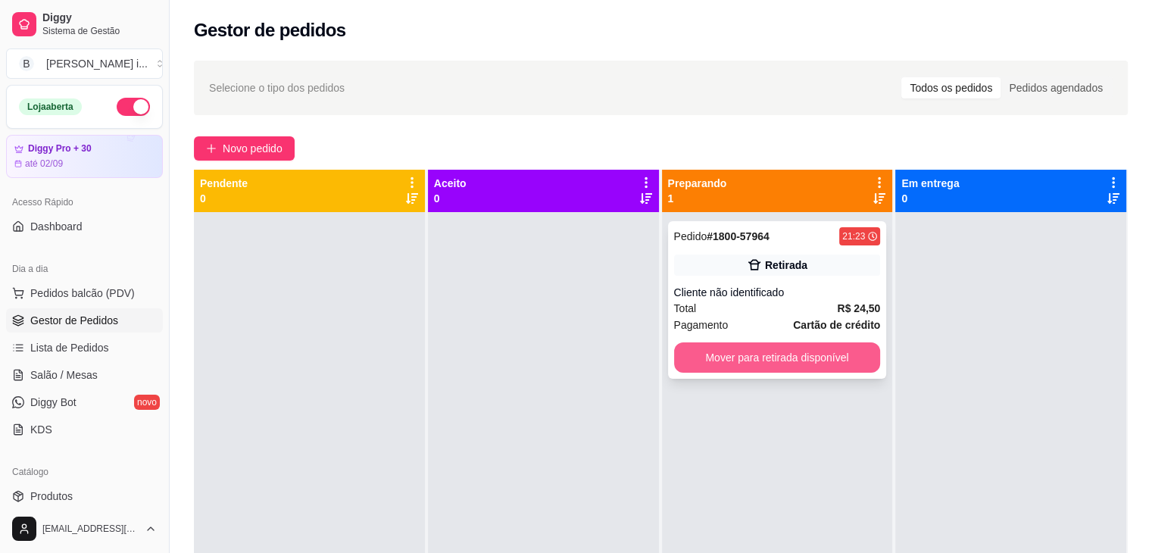
click at [777, 367] on button "Mover para retirada disponível" at bounding box center [777, 357] width 207 height 30
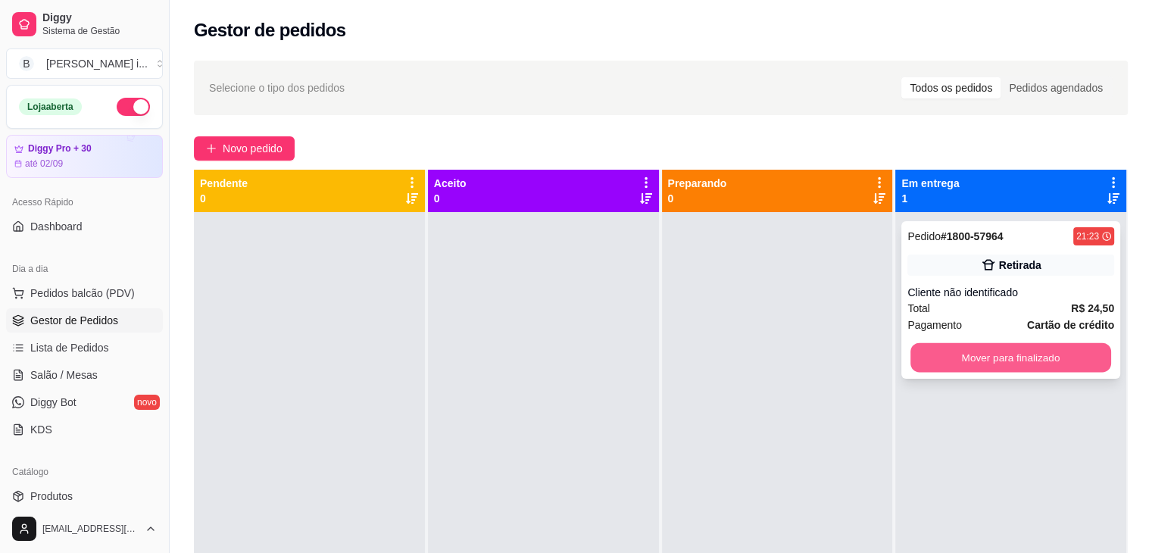
click at [934, 352] on button "Mover para finalizado" at bounding box center [1011, 358] width 201 height 30
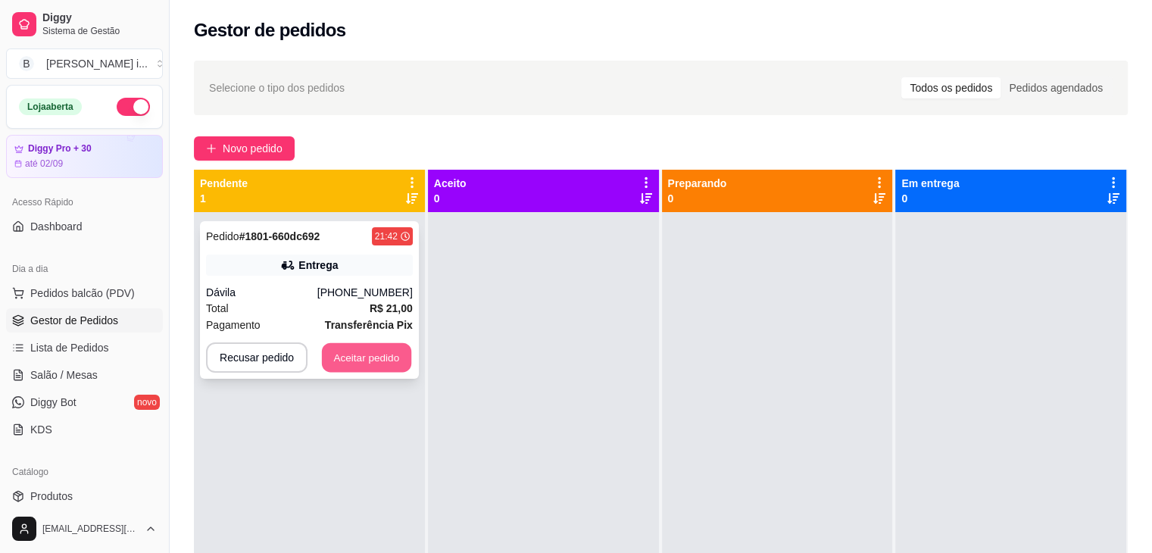
click at [389, 355] on button "Aceitar pedido" at bounding box center [366, 358] width 89 height 30
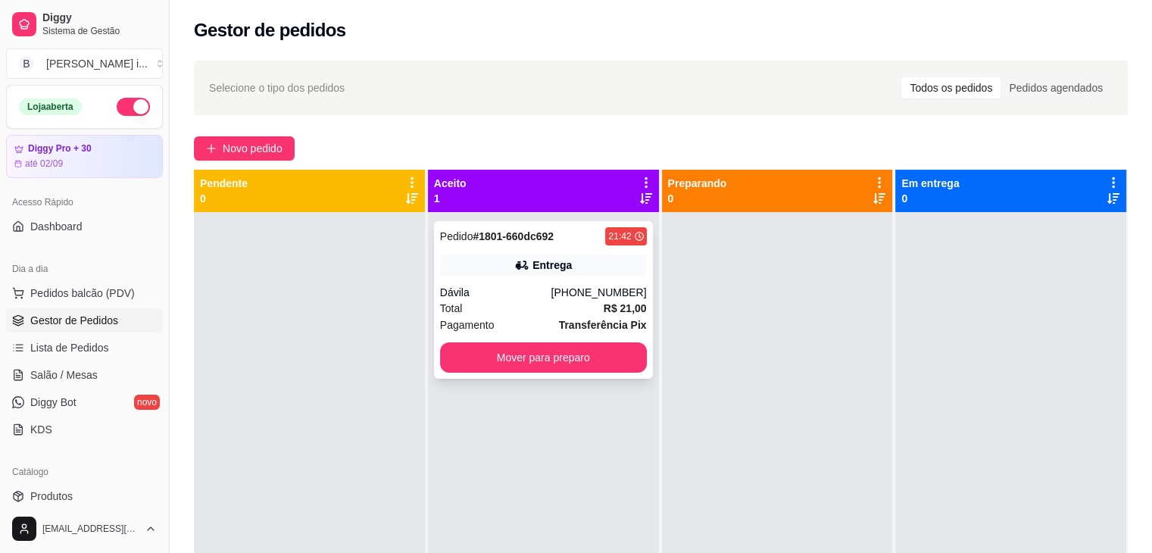
click at [574, 299] on div "[PHONE_NUMBER]" at bounding box center [598, 292] width 95 height 15
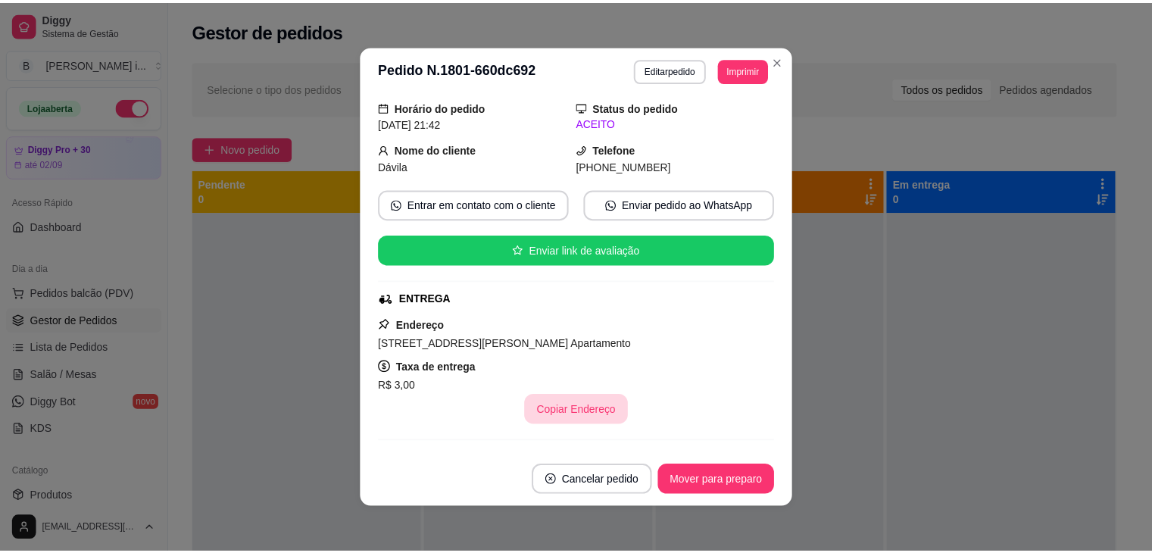
scroll to position [227, 0]
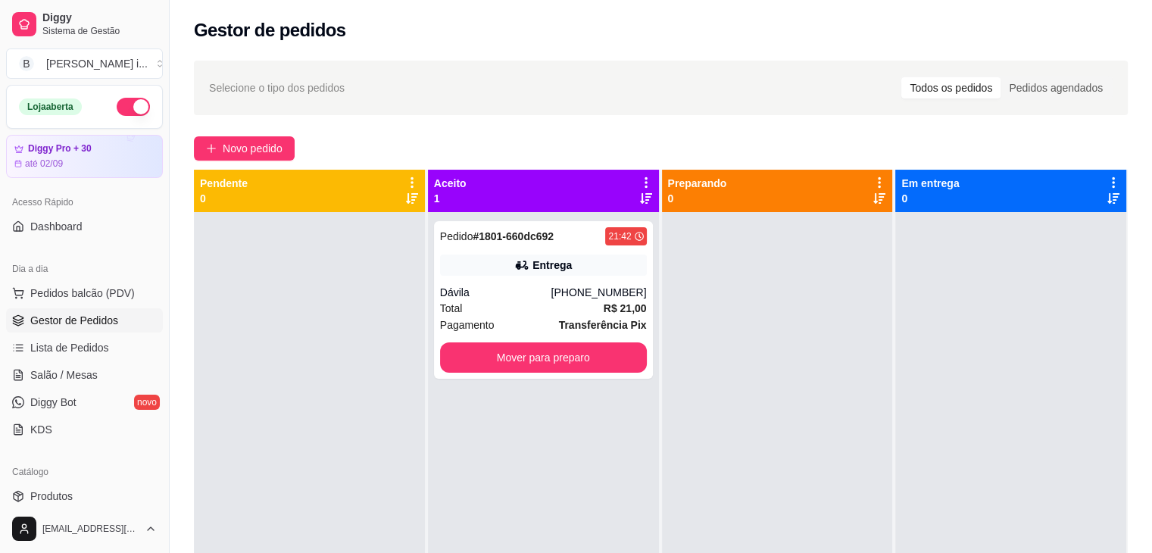
click at [133, 107] on button "button" at bounding box center [133, 107] width 33 height 18
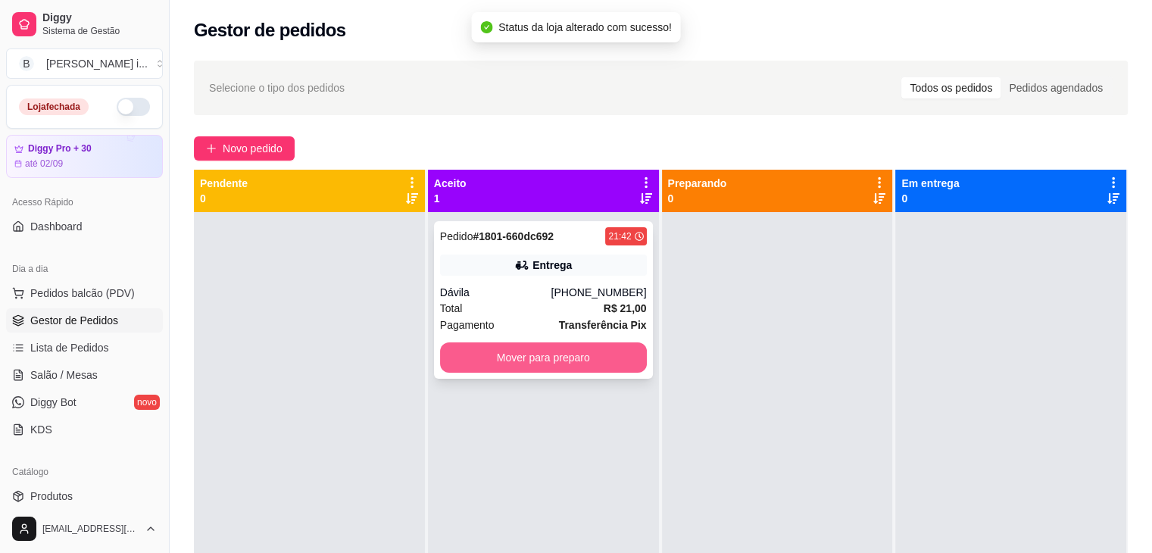
click at [588, 361] on button "Mover para preparo" at bounding box center [543, 357] width 207 height 30
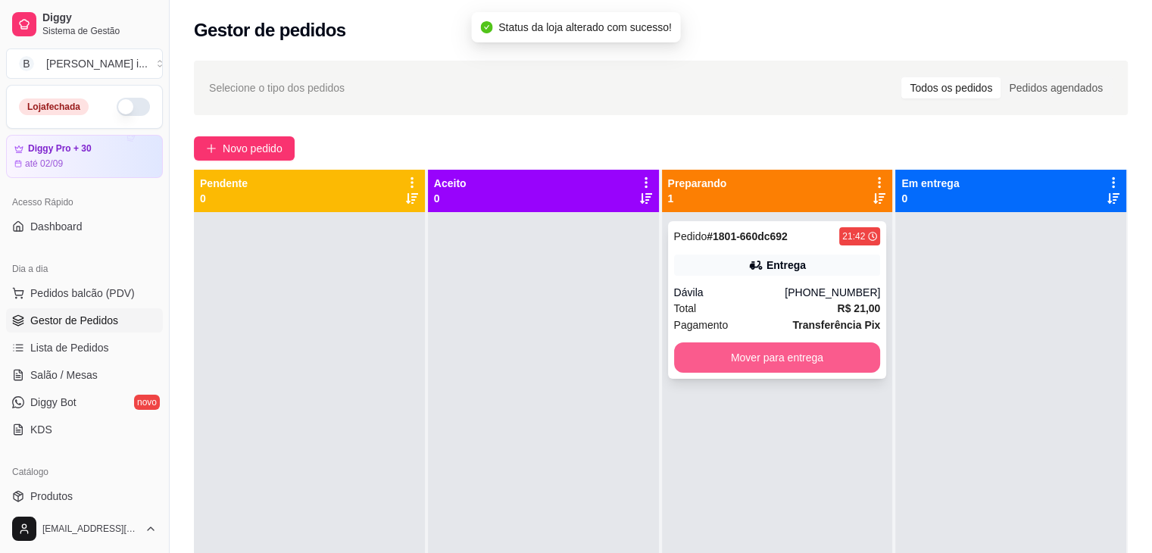
click at [775, 345] on button "Mover para entrega" at bounding box center [777, 357] width 207 height 30
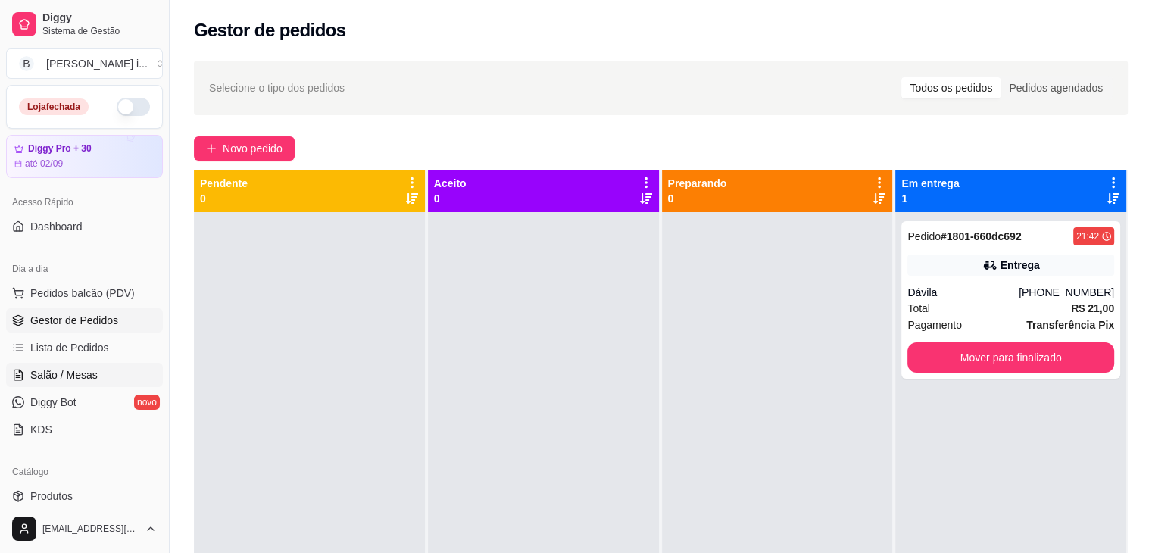
click at [82, 383] on link "Salão / Mesas" at bounding box center [84, 375] width 157 height 24
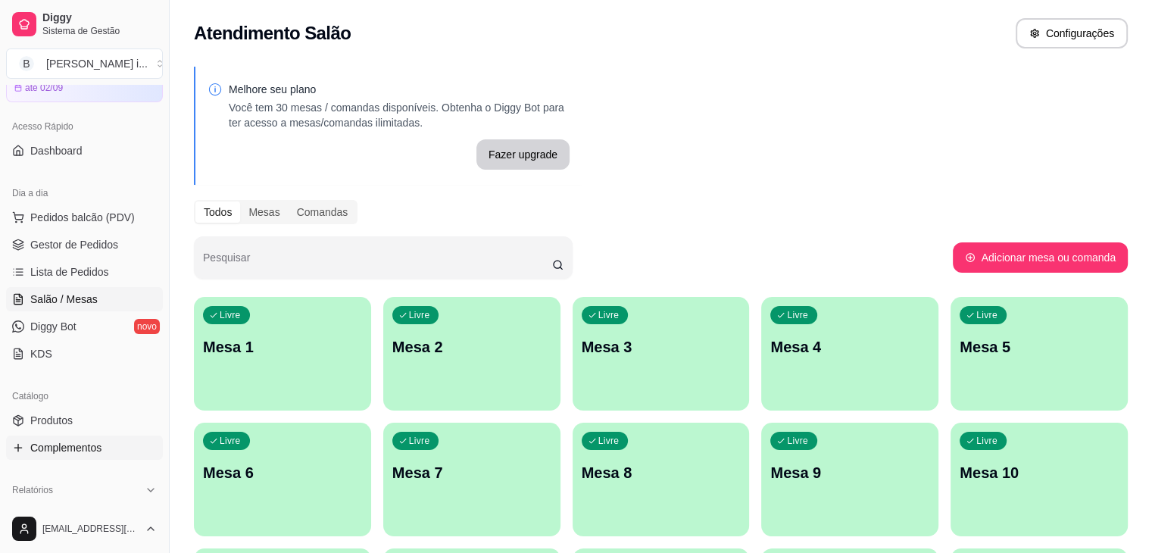
scroll to position [152, 0]
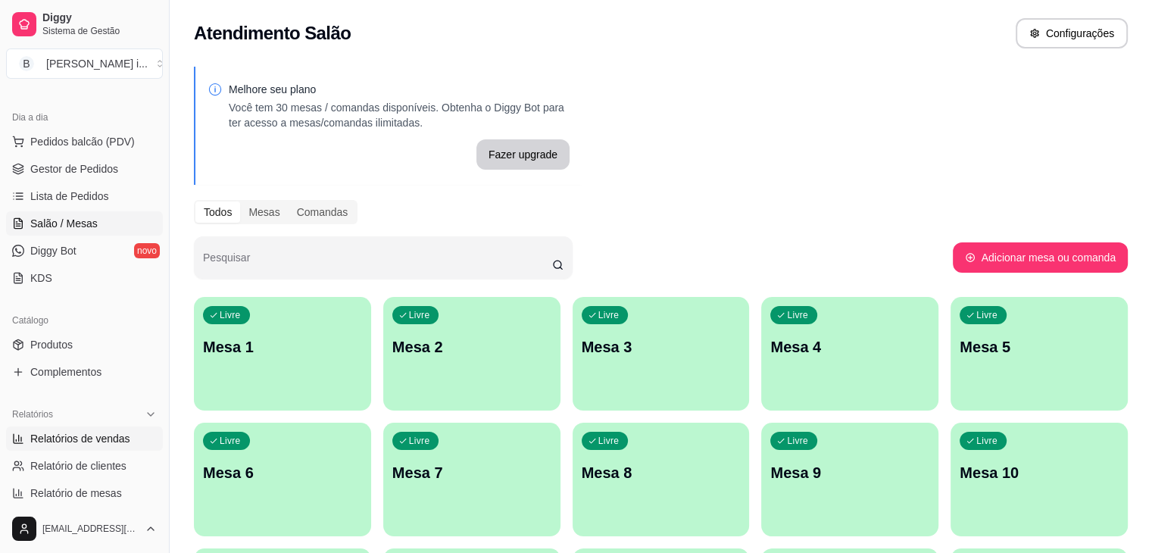
click at [73, 440] on span "Relatórios de vendas" at bounding box center [80, 438] width 100 height 15
select select "ALL"
select select "0"
